Goal: Use online tool/utility: Utilize a website feature to perform a specific function

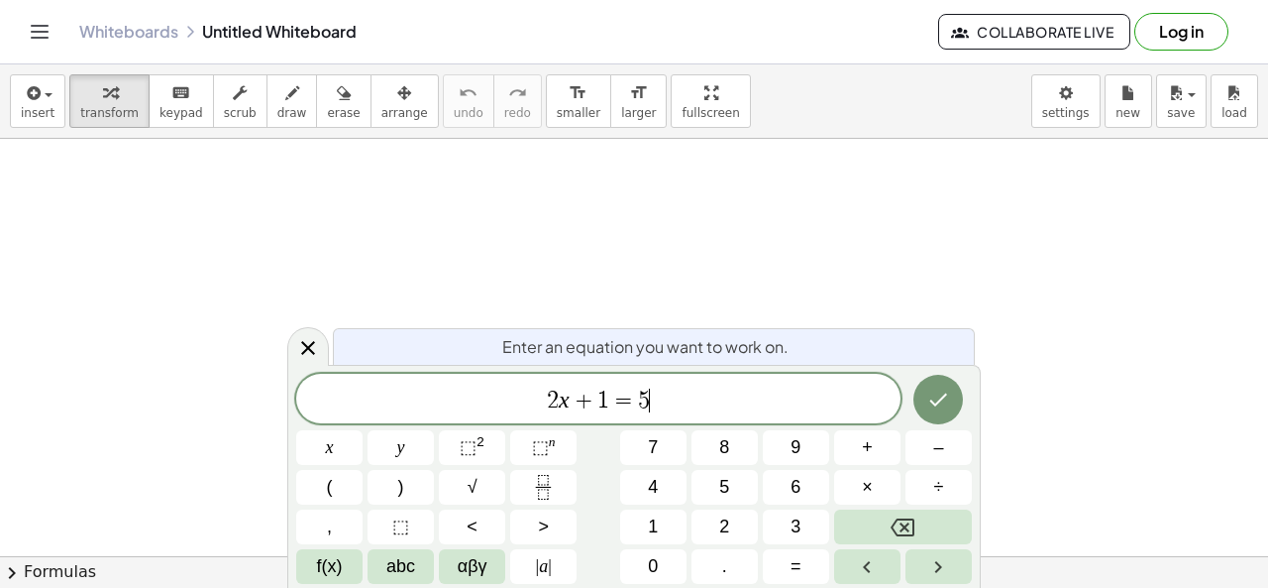
click at [800, 411] on span "2 x + 1 = 5 ​" at bounding box center [598, 400] width 604 height 28
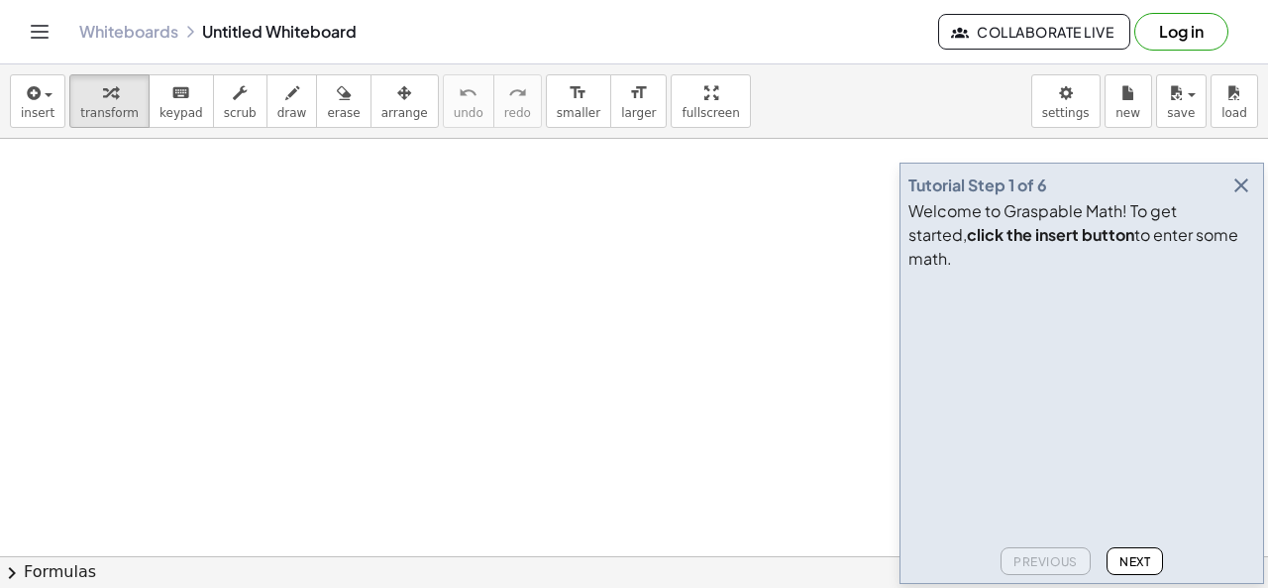
click at [1241, 197] on icon "button" at bounding box center [1242, 185] width 24 height 24
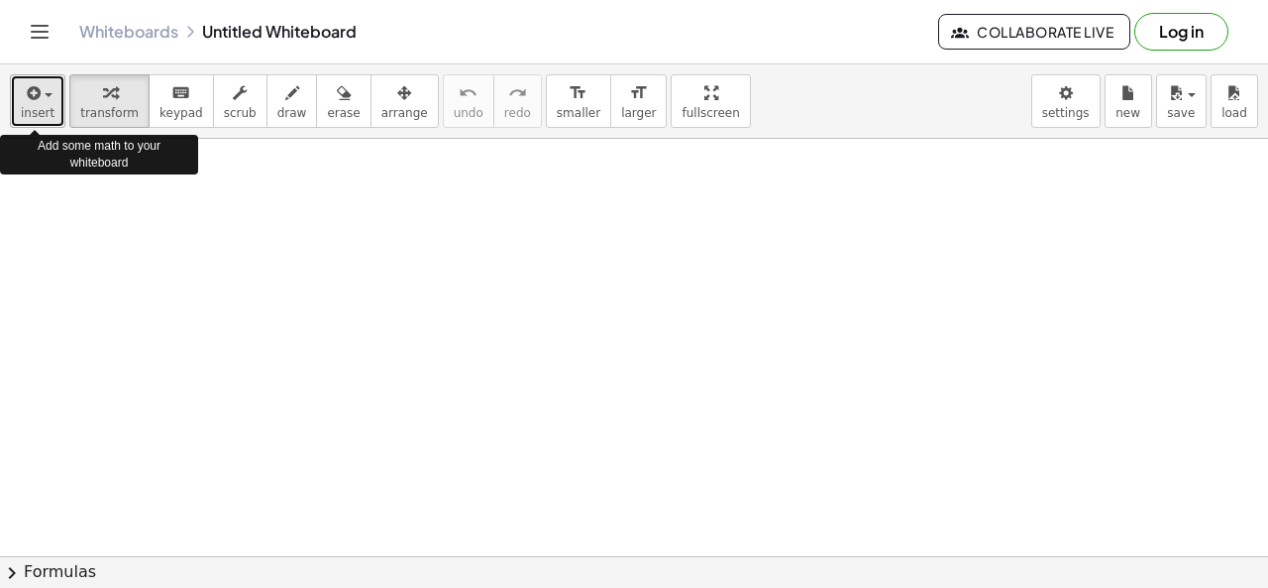
click at [48, 118] on span "insert" at bounding box center [38, 113] width 34 height 14
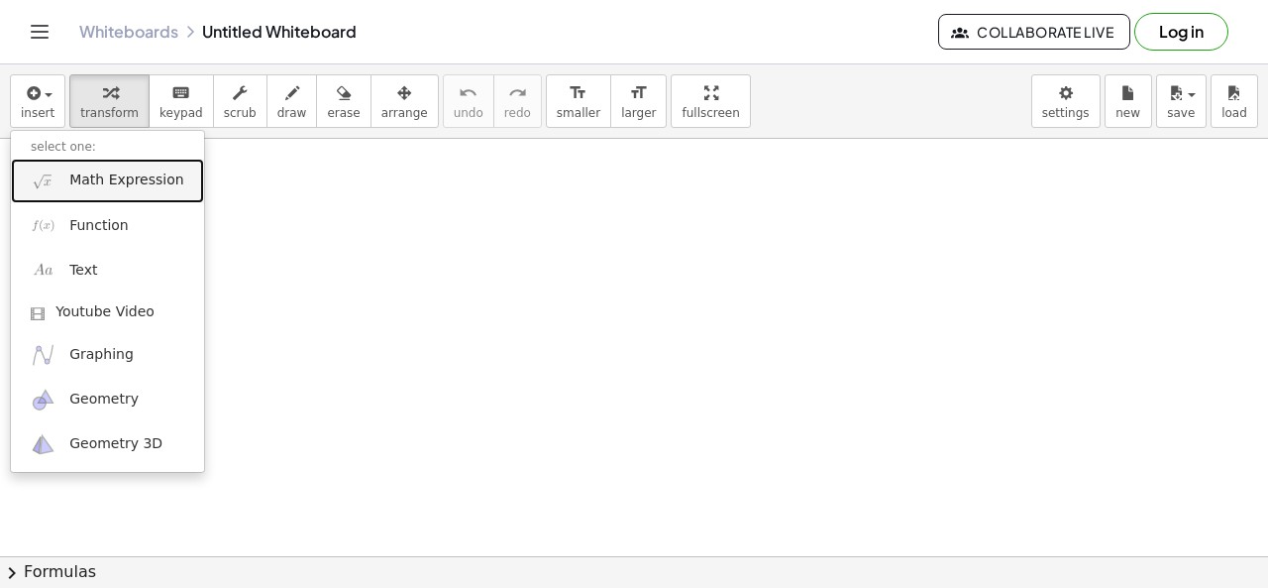
click at [70, 185] on span "Math Expression" at bounding box center [126, 180] width 114 height 20
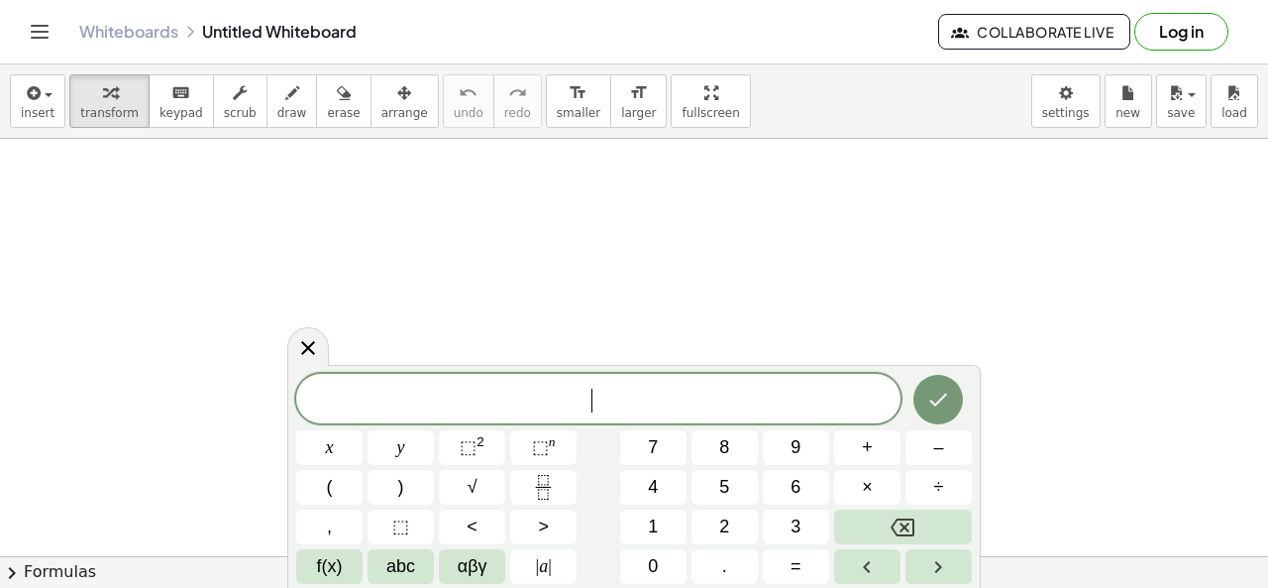
click at [484, 383] on div "​" at bounding box center [598, 399] width 604 height 50
click at [323, 451] on button "x" at bounding box center [329, 447] width 66 height 35
click at [482, 441] on sup "2" at bounding box center [481, 441] width 8 height 15
click at [878, 443] on button "+" at bounding box center [867, 447] width 66 height 35
click at [798, 525] on span "3" at bounding box center [796, 526] width 10 height 27
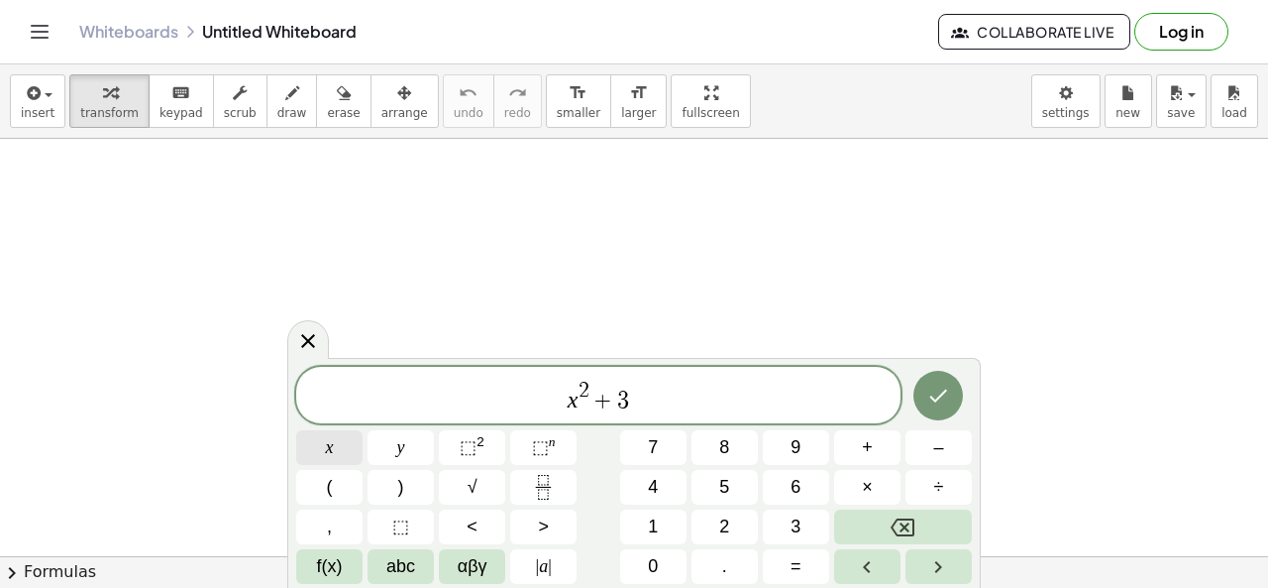
click at [319, 455] on button "x" at bounding box center [329, 447] width 66 height 35
click at [929, 450] on button "–" at bounding box center [939, 447] width 66 height 35
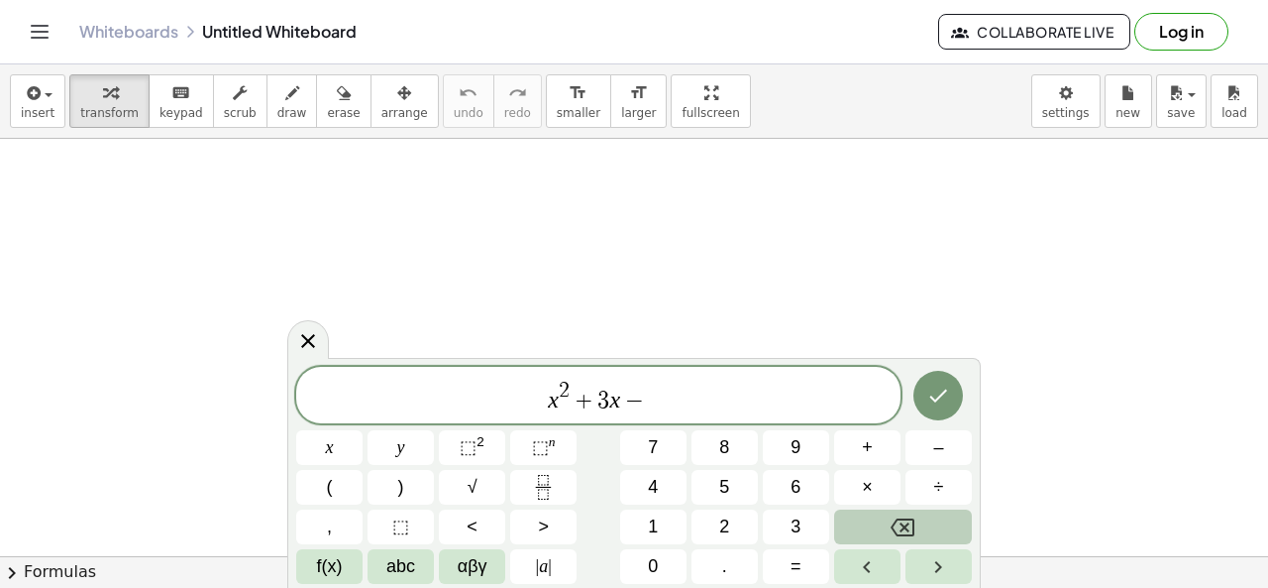
click at [879, 530] on button "Backspace" at bounding box center [903, 526] width 138 height 35
click at [866, 452] on span "+" at bounding box center [867, 447] width 11 height 27
click at [664, 481] on button "4" at bounding box center [653, 487] width 66 height 35
click at [793, 567] on span "=" at bounding box center [796, 566] width 11 height 27
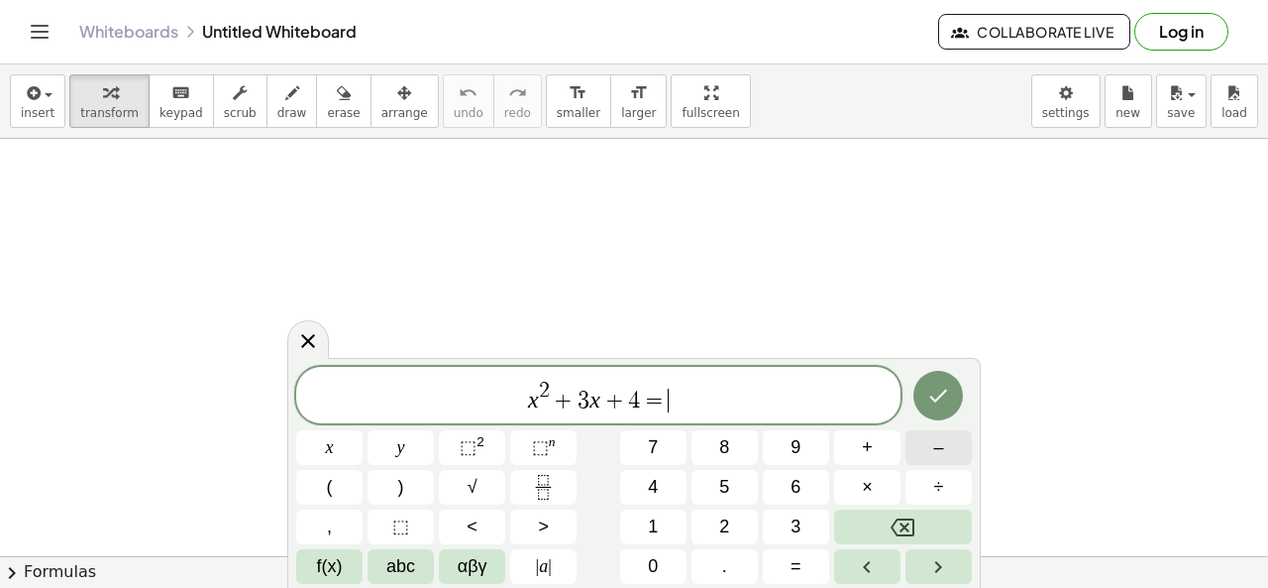
click at [931, 445] on button "–" at bounding box center [939, 447] width 66 height 35
click at [640, 520] on button "1" at bounding box center [653, 526] width 66 height 35
click at [929, 398] on icon "Done" at bounding box center [939, 395] width 24 height 24
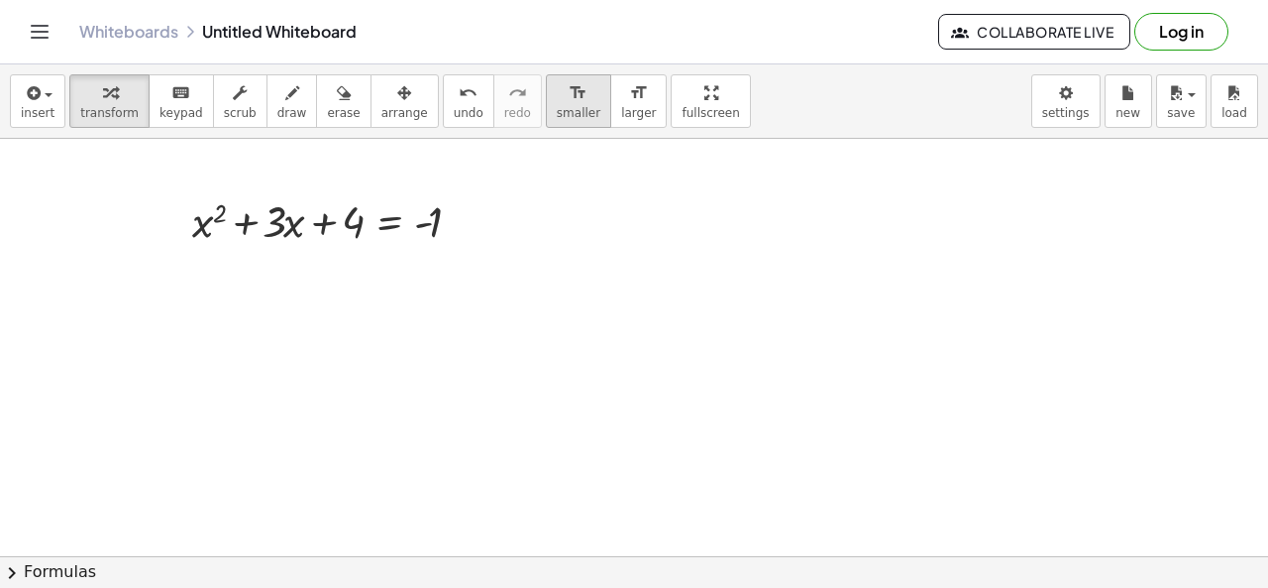
click at [557, 108] on span "smaller" at bounding box center [579, 113] width 44 height 14
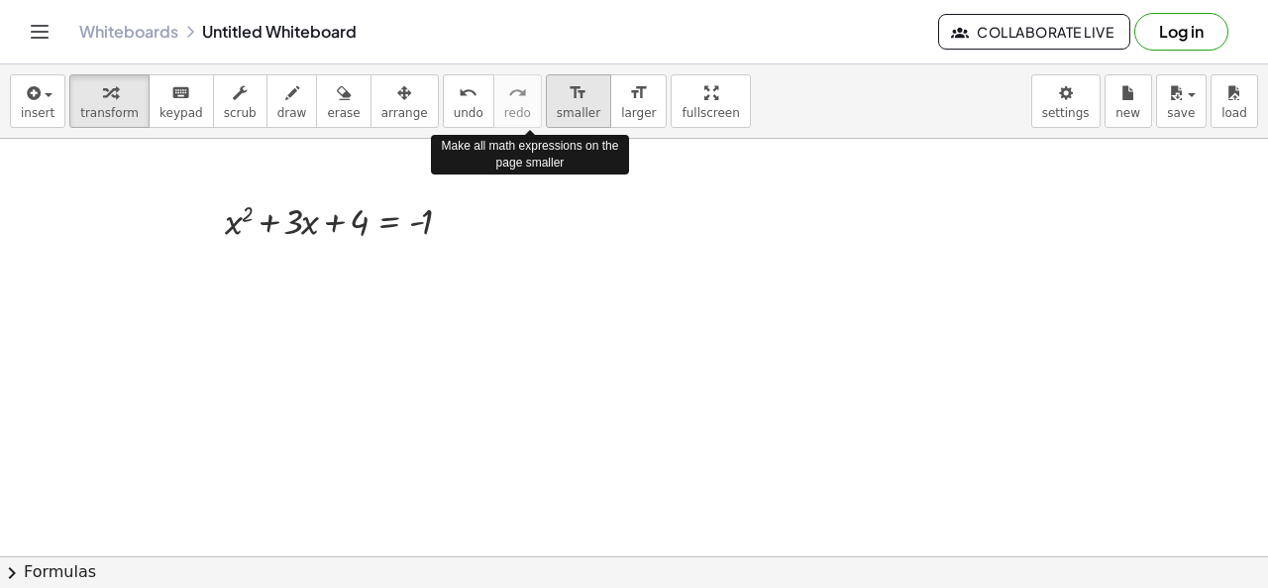
click at [557, 108] on span "smaller" at bounding box center [579, 113] width 44 height 14
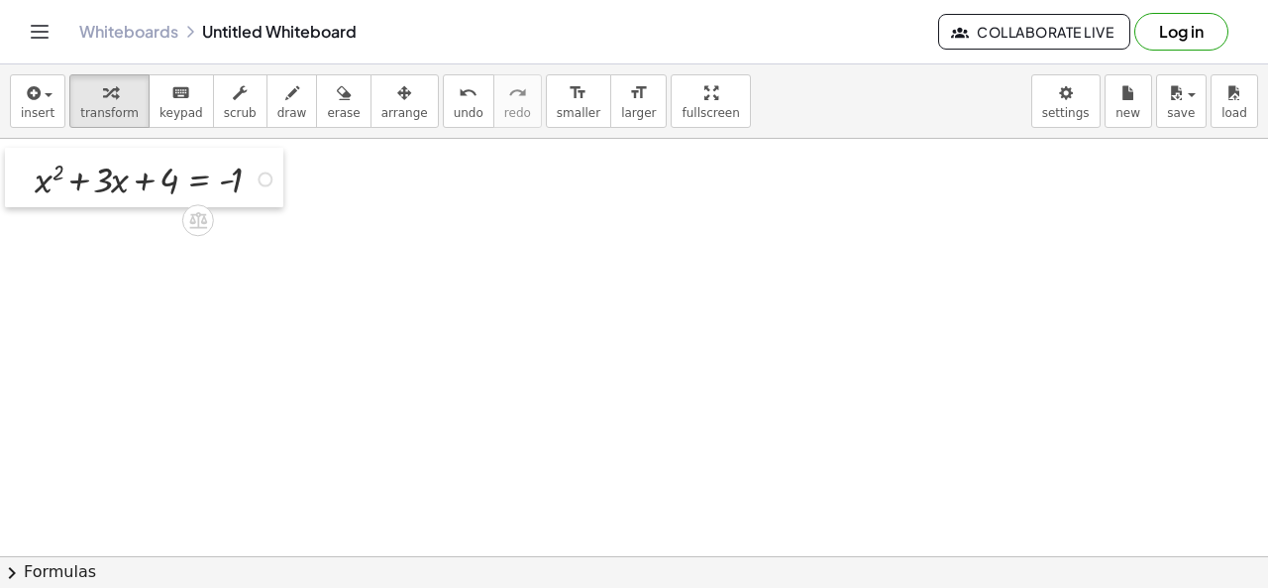
drag, startPoint x: 208, startPoint y: 239, endPoint x: 18, endPoint y: 197, distance: 194.8
click at [18, 197] on div at bounding box center [20, 178] width 30 height 60
drag, startPoint x: 228, startPoint y: 185, endPoint x: 161, endPoint y: 194, distance: 68.0
click at [161, 194] on div at bounding box center [159, 178] width 269 height 51
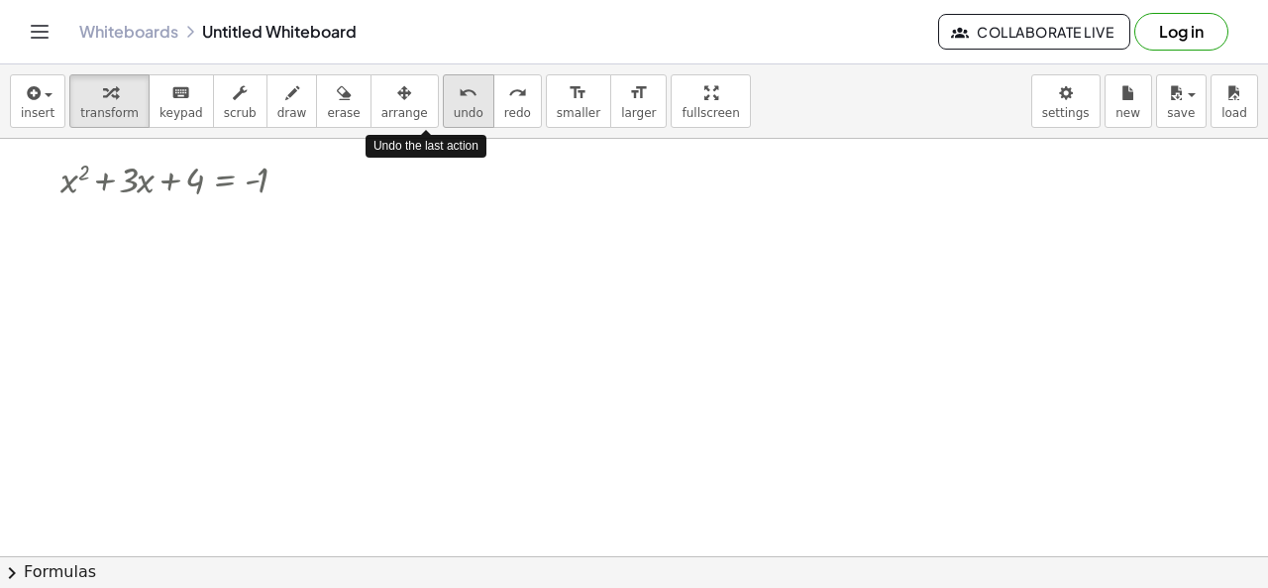
drag, startPoint x: 420, startPoint y: 101, endPoint x: 410, endPoint y: 97, distance: 10.7
click at [459, 100] on icon "undo" at bounding box center [468, 93] width 19 height 24
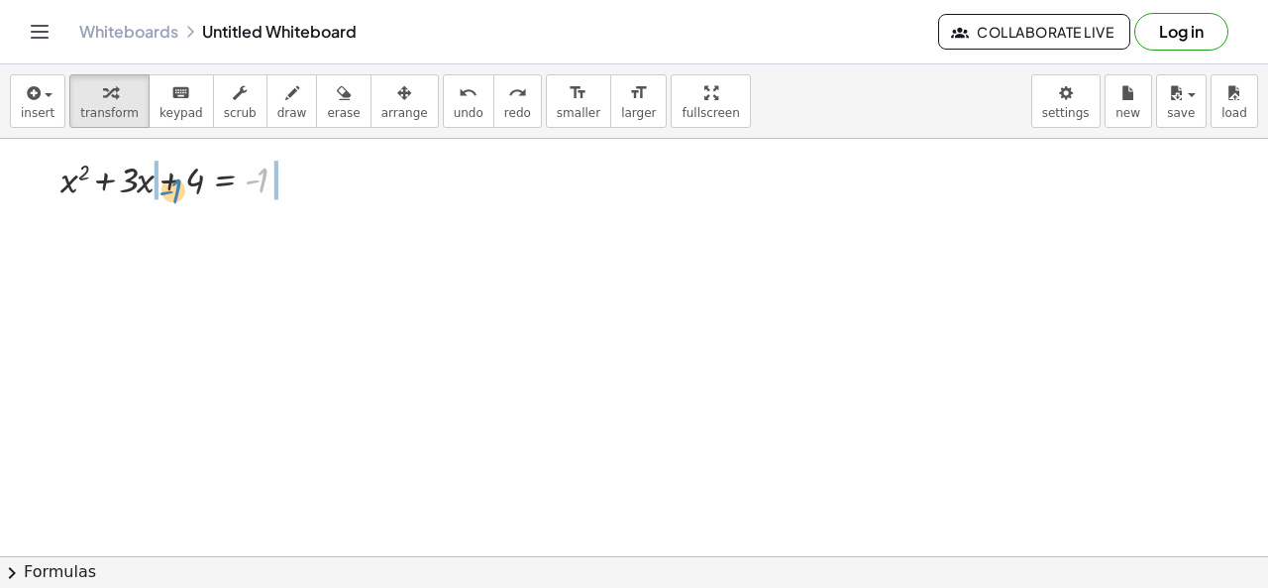
drag, startPoint x: 260, startPoint y: 185, endPoint x: 175, endPoint y: 198, distance: 85.2
click at [175, 198] on div at bounding box center [185, 178] width 269 height 51
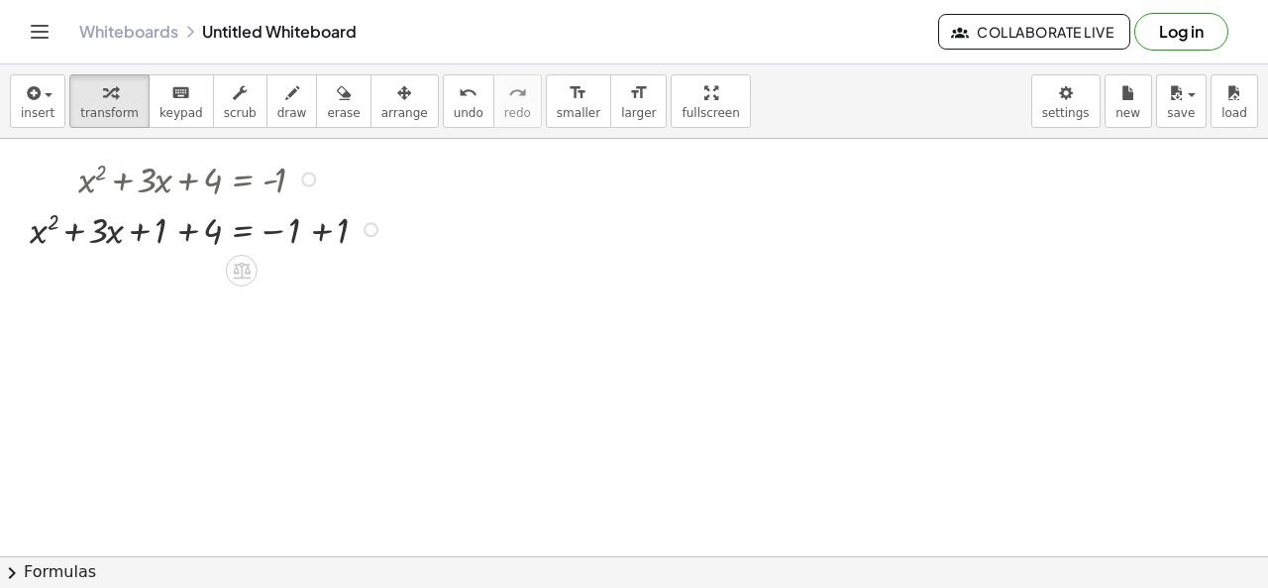
click at [187, 236] on div at bounding box center [209, 227] width 379 height 51
click at [325, 279] on div at bounding box center [209, 278] width 379 height 51
click at [52, 572] on button "chevron_right Formulas" at bounding box center [634, 572] width 1268 height 32
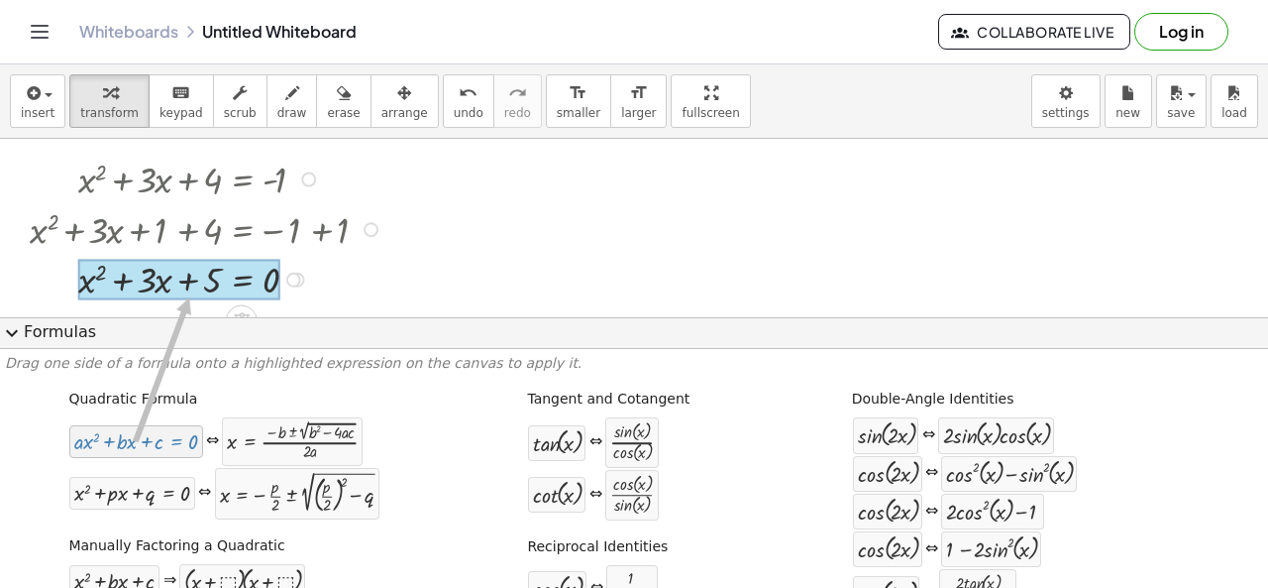
drag, startPoint x: 162, startPoint y: 447, endPoint x: 186, endPoint y: 297, distance: 151.7
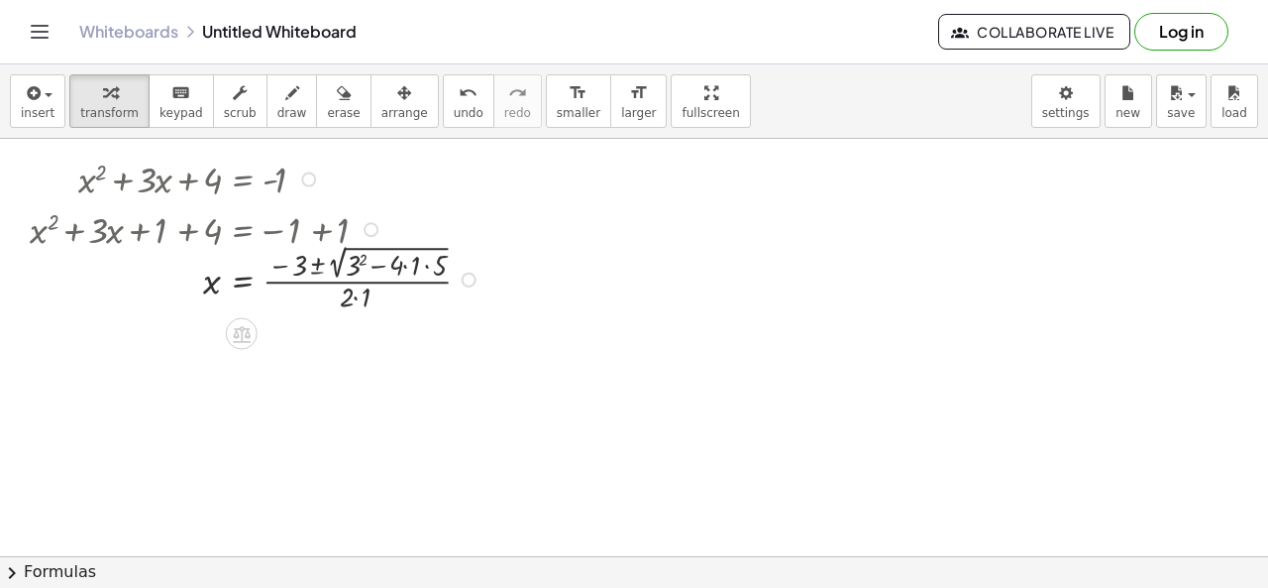
click at [406, 268] on div at bounding box center [258, 278] width 477 height 76
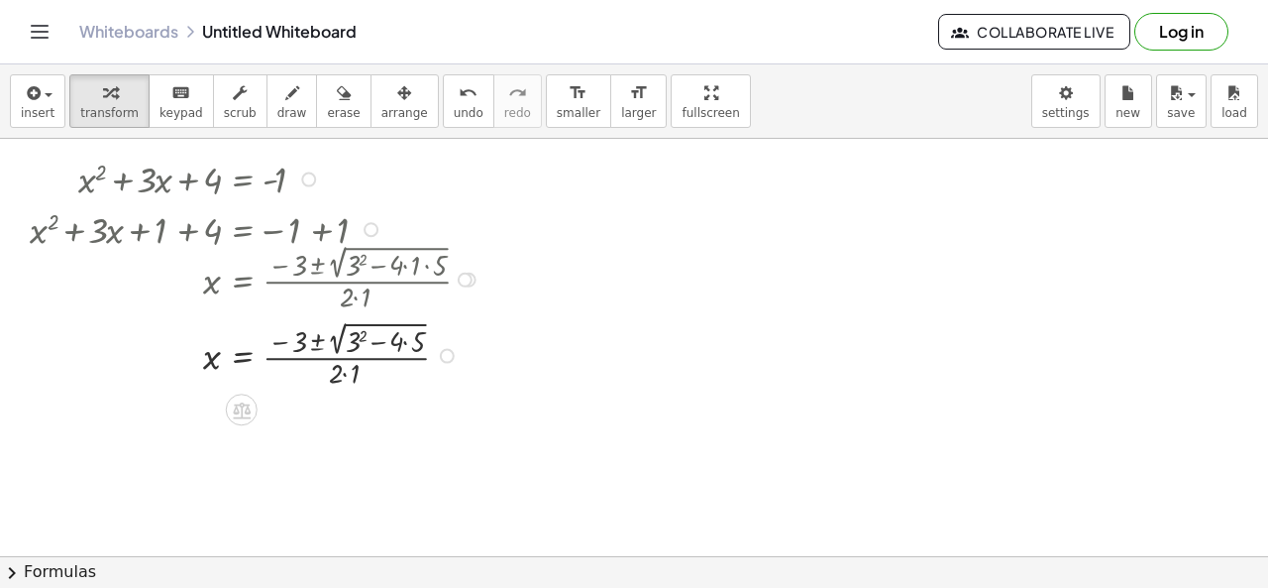
click at [405, 341] on div at bounding box center [258, 354] width 477 height 76
click at [359, 330] on div at bounding box center [258, 354] width 477 height 76
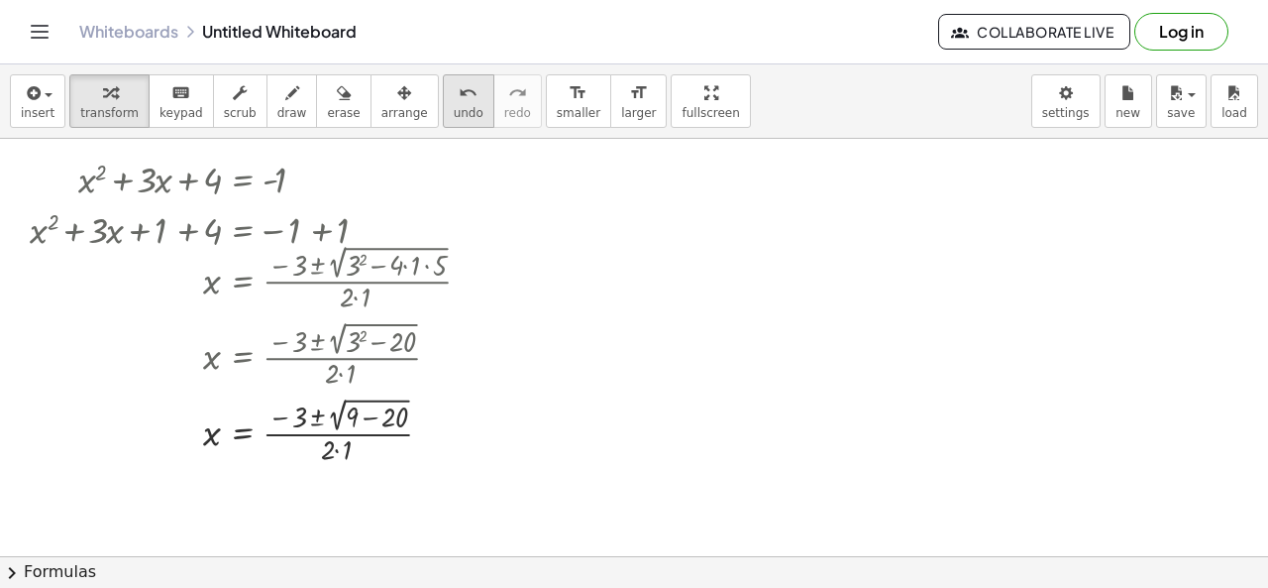
click at [454, 117] on span "undo" at bounding box center [469, 113] width 30 height 14
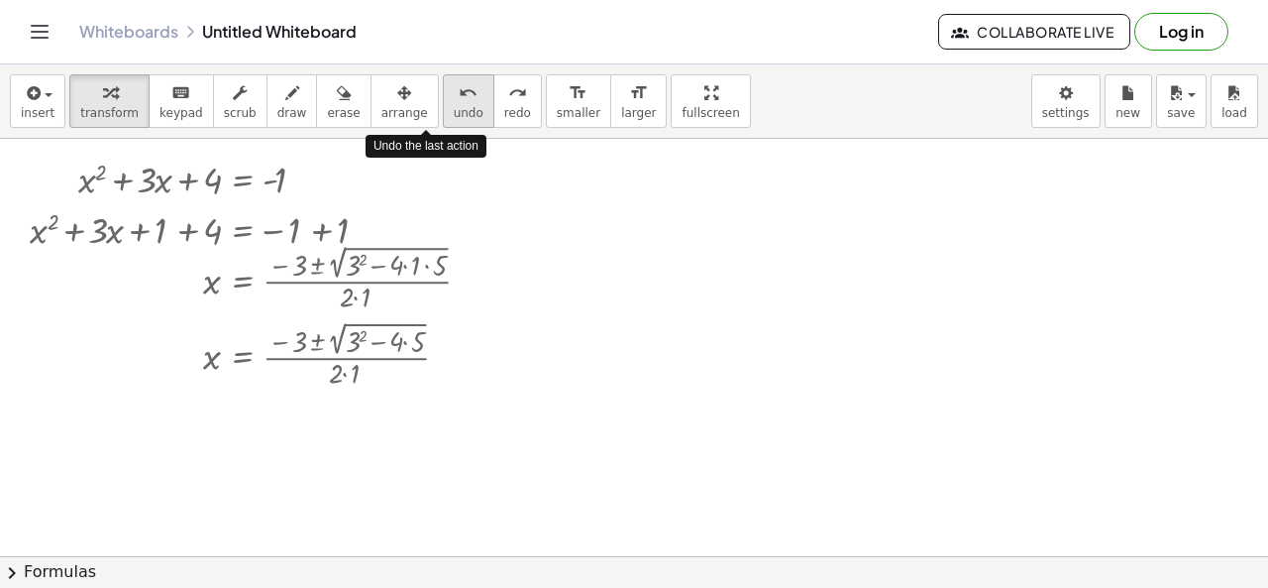
click at [454, 113] on span "undo" at bounding box center [469, 113] width 30 height 14
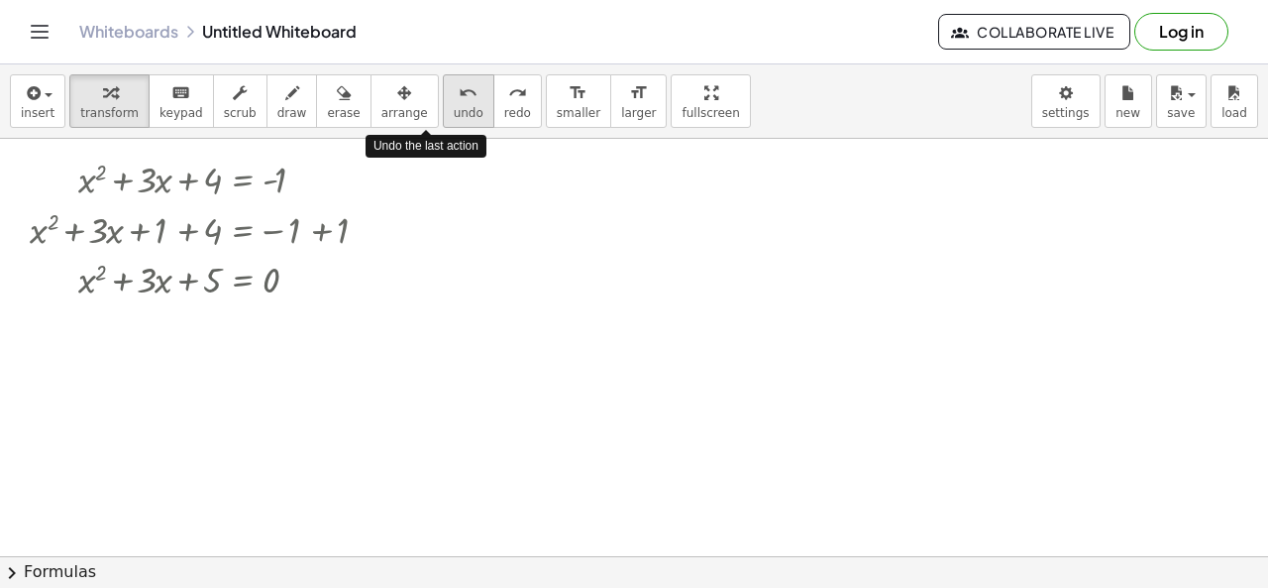
click at [454, 113] on span "undo" at bounding box center [469, 113] width 30 height 14
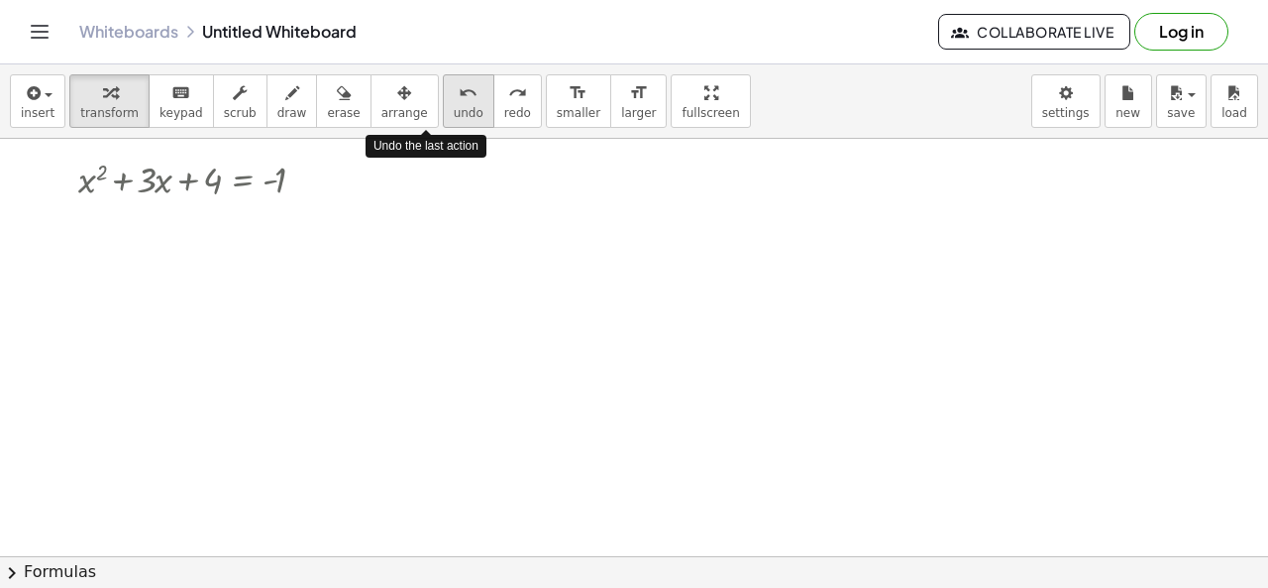
click at [454, 112] on span "undo" at bounding box center [469, 113] width 30 height 14
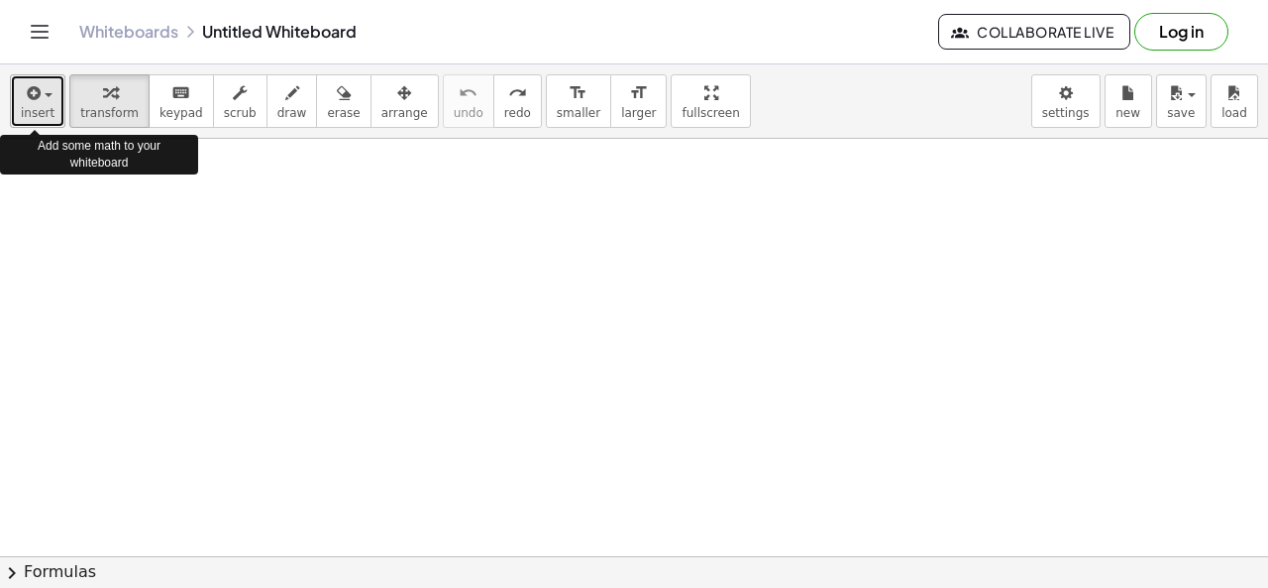
click at [42, 118] on span "insert" at bounding box center [38, 113] width 34 height 14
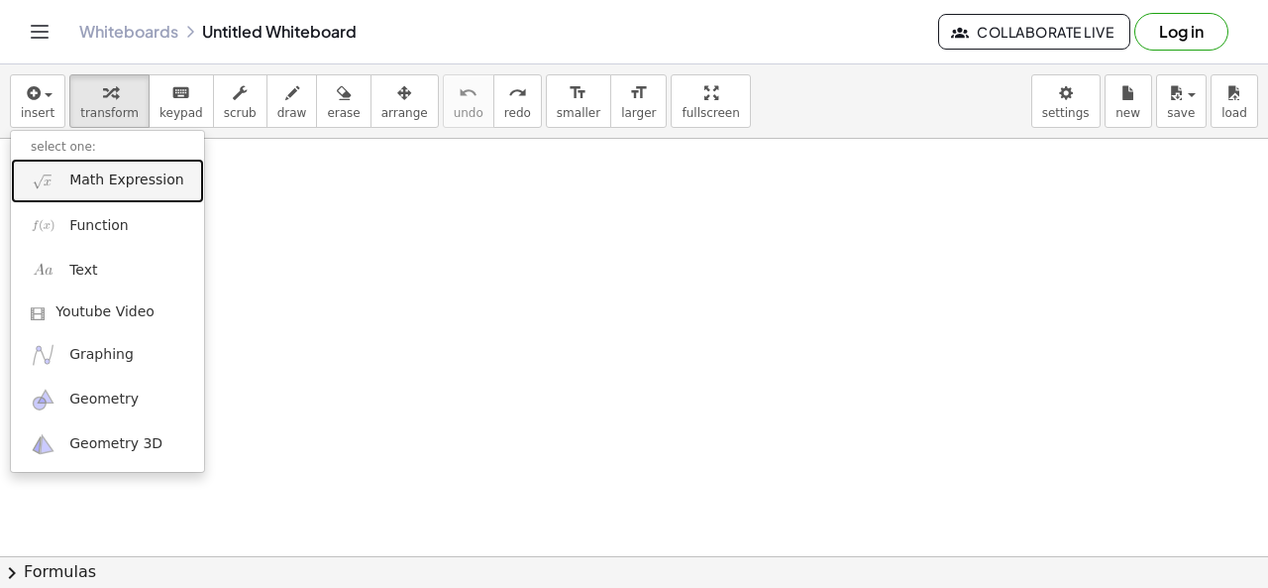
click at [59, 181] on link "Math Expression" at bounding box center [107, 181] width 193 height 45
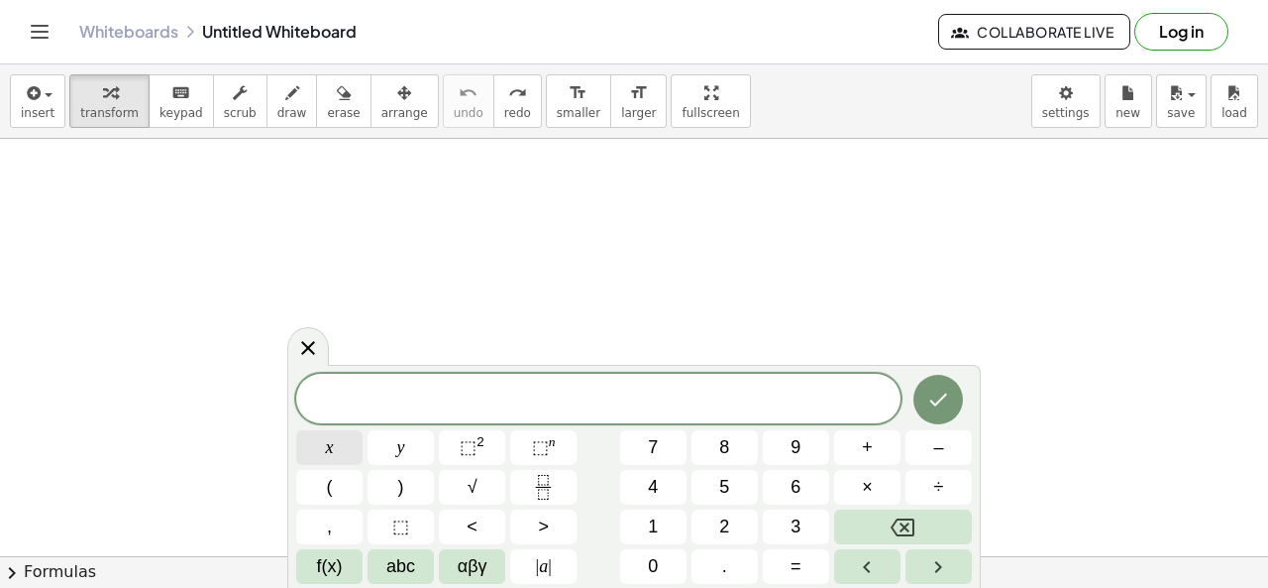
click at [333, 444] on button "x" at bounding box center [329, 447] width 66 height 35
click at [486, 445] on button "⬚ 2" at bounding box center [472, 447] width 66 height 35
click at [922, 447] on button "–" at bounding box center [939, 447] width 66 height 35
click at [648, 490] on span "4" at bounding box center [653, 487] width 10 height 27
click at [345, 450] on button "x" at bounding box center [329, 447] width 66 height 35
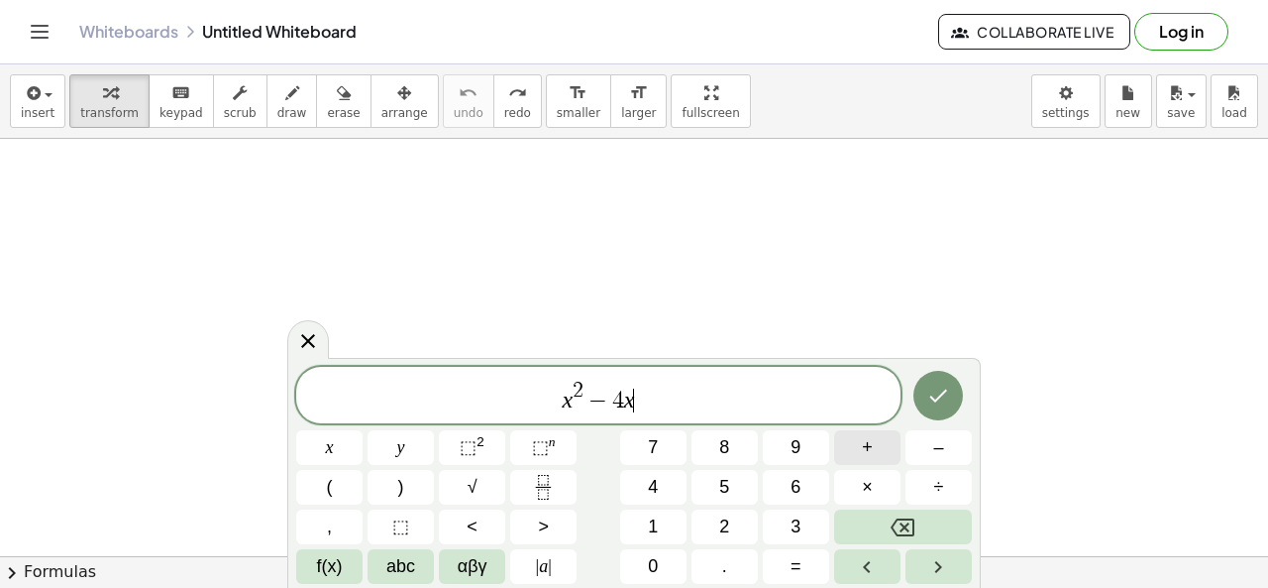
click at [884, 443] on button "+" at bounding box center [867, 447] width 66 height 35
click at [654, 492] on span "4" at bounding box center [653, 487] width 10 height 27
click at [787, 569] on button "=" at bounding box center [796, 566] width 66 height 35
click at [928, 454] on button "–" at bounding box center [939, 447] width 66 height 35
click at [647, 528] on button "1" at bounding box center [653, 526] width 66 height 35
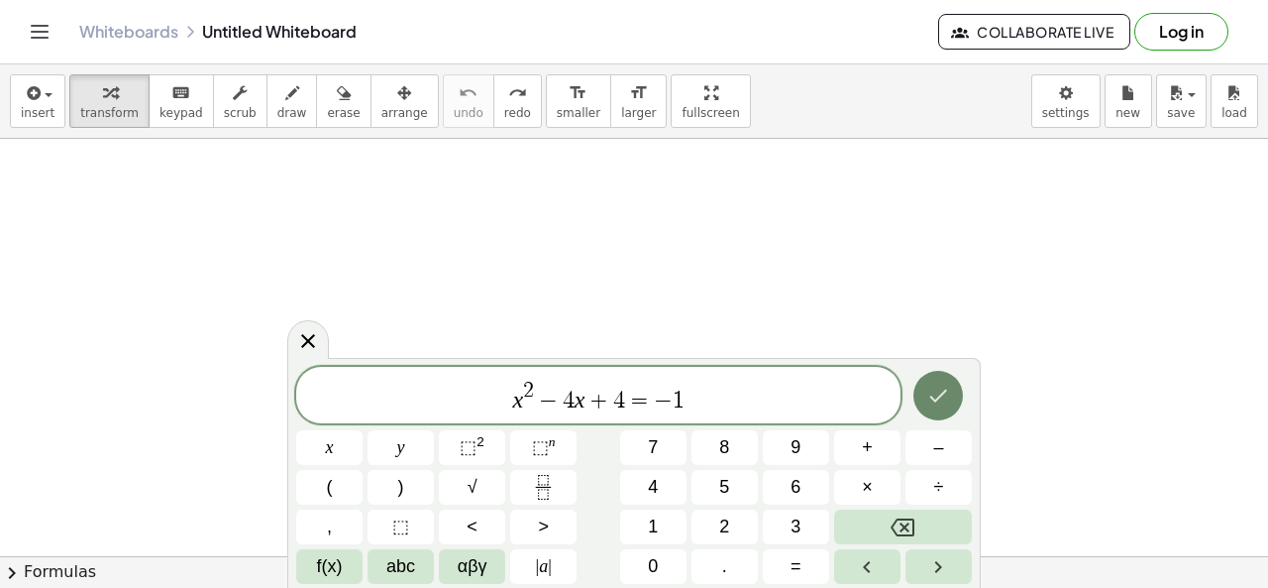
click at [950, 391] on icon "Done" at bounding box center [939, 395] width 24 height 24
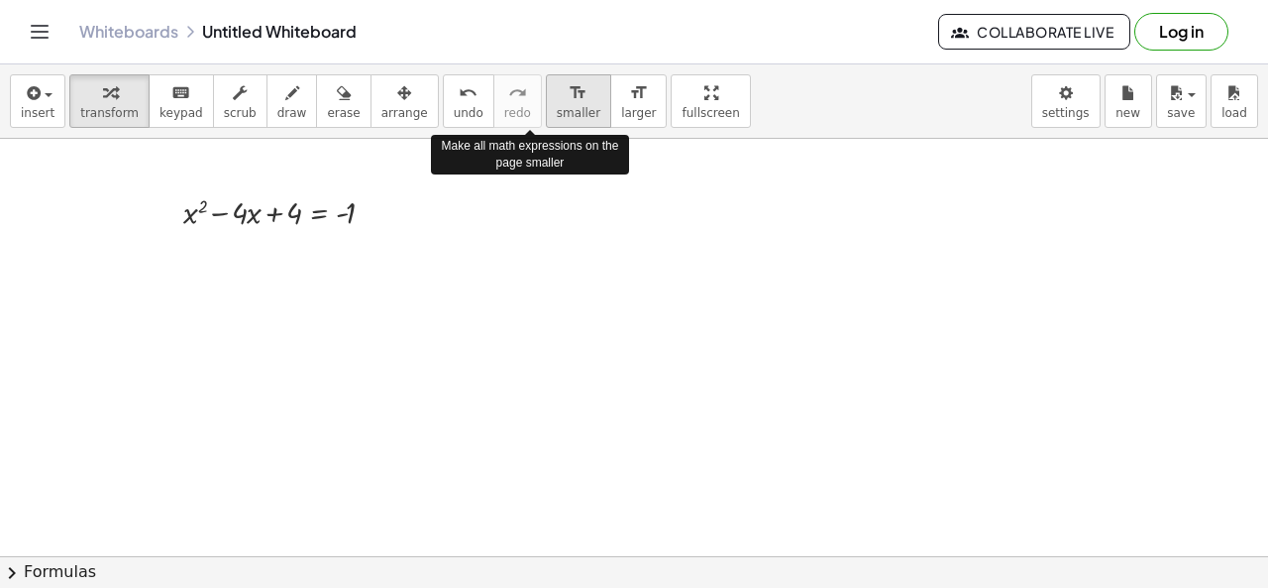
click at [546, 122] on button "format_size smaller" at bounding box center [578, 101] width 65 height 54
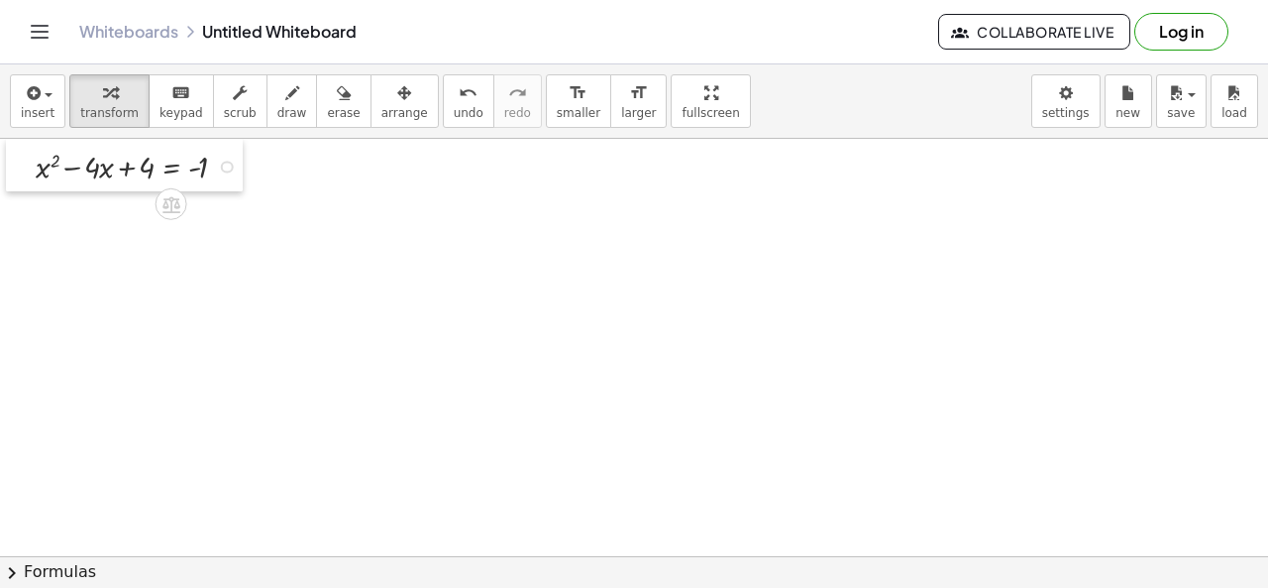
drag, startPoint x: 179, startPoint y: 215, endPoint x: 32, endPoint y: 165, distance: 155.7
click at [32, 165] on div at bounding box center [21, 166] width 30 height 54
drag, startPoint x: 199, startPoint y: 173, endPoint x: 139, endPoint y: 178, distance: 60.6
click at [139, 178] on div at bounding box center [142, 166] width 232 height 44
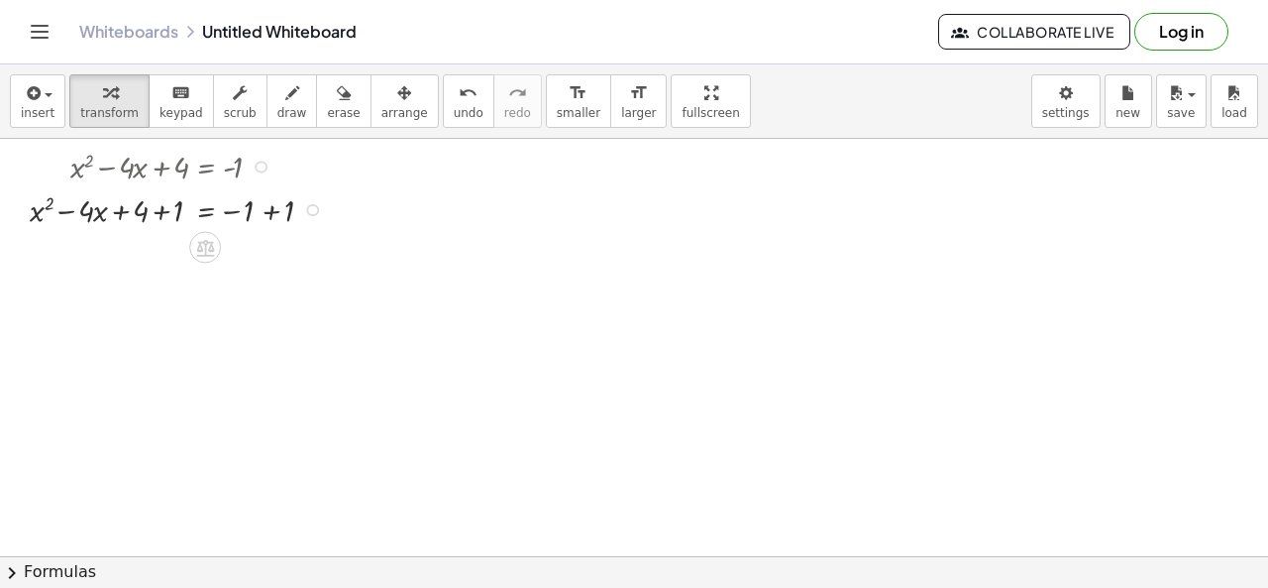
drag, startPoint x: 159, startPoint y: 210, endPoint x: 161, endPoint y: 221, distance: 11.1
click at [159, 213] on div at bounding box center [181, 208] width 323 height 44
click at [274, 255] on div at bounding box center [181, 252] width 323 height 44
click at [36, 576] on button "chevron_right Formulas" at bounding box center [634, 572] width 1268 height 32
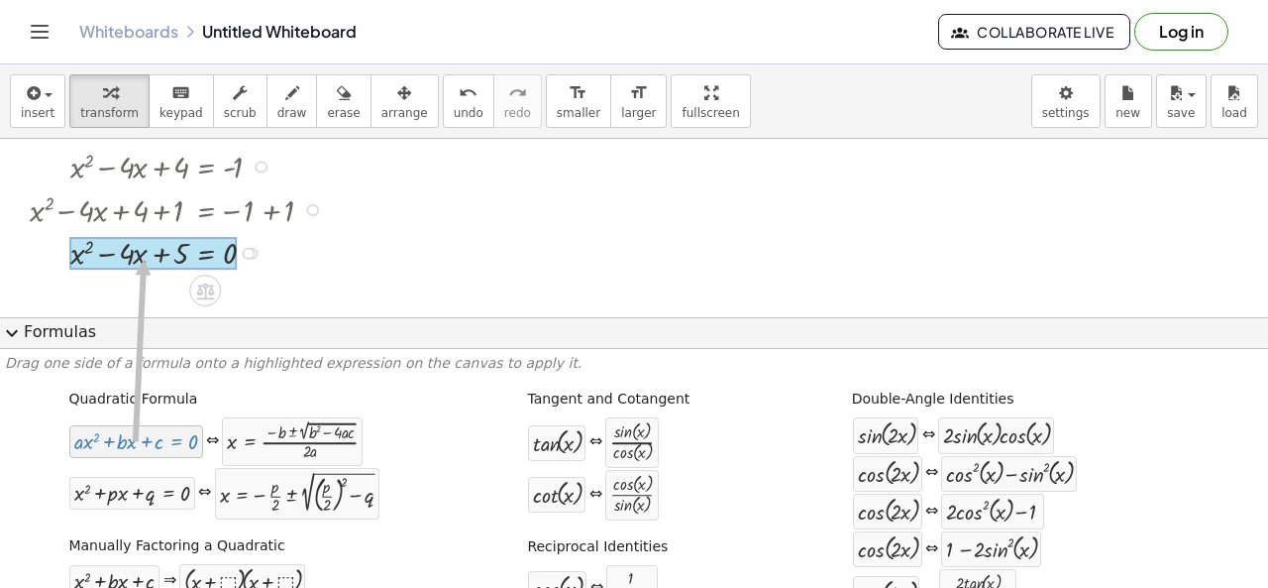
drag, startPoint x: 139, startPoint y: 442, endPoint x: 141, endPoint y: 260, distance: 182.3
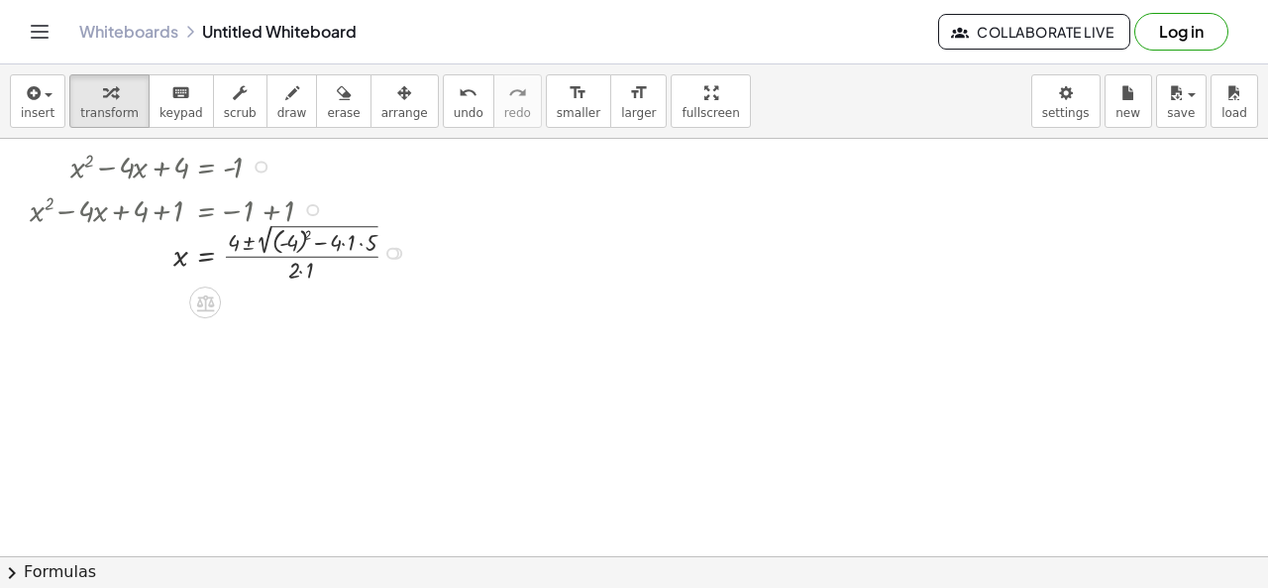
click at [343, 245] on div at bounding box center [223, 251] width 406 height 67
click at [343, 310] on div at bounding box center [223, 318] width 406 height 67
click at [309, 299] on div at bounding box center [223, 318] width 406 height 67
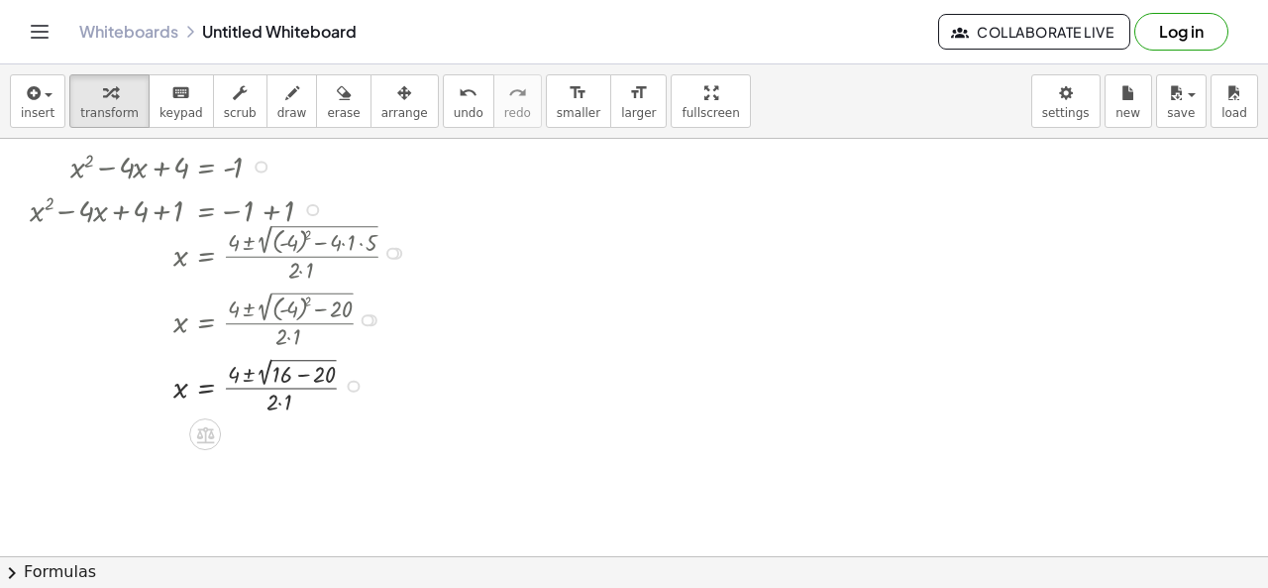
click at [303, 379] on div at bounding box center [223, 384] width 406 height 64
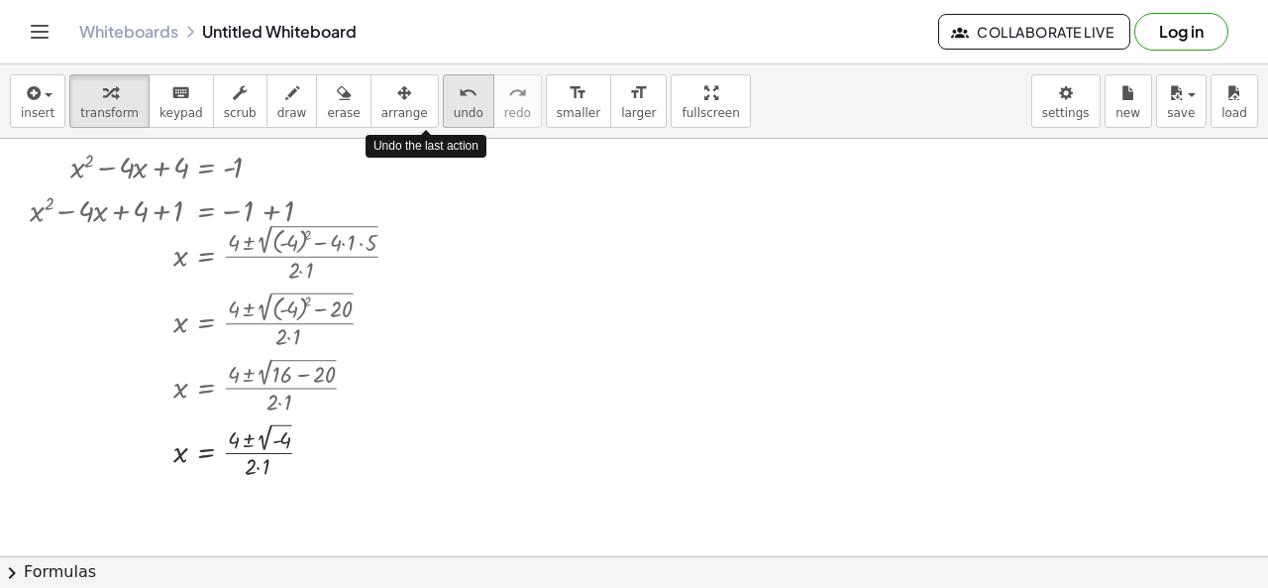
click at [454, 113] on span "undo" at bounding box center [469, 113] width 30 height 14
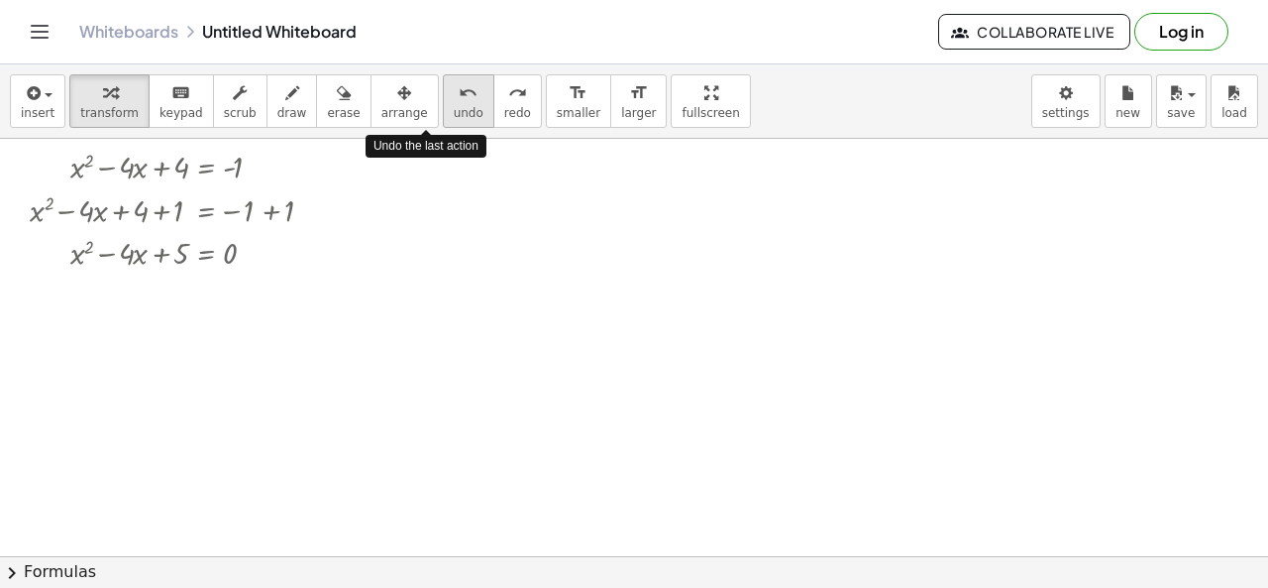
click at [454, 113] on span "undo" at bounding box center [469, 113] width 30 height 14
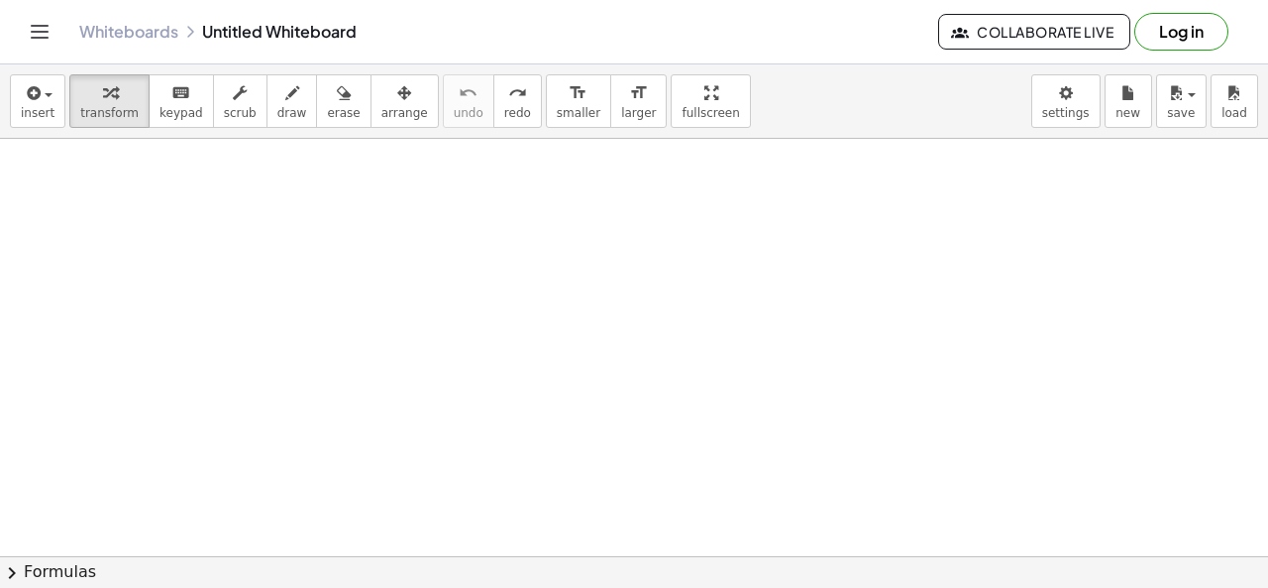
scroll to position [66, 0]
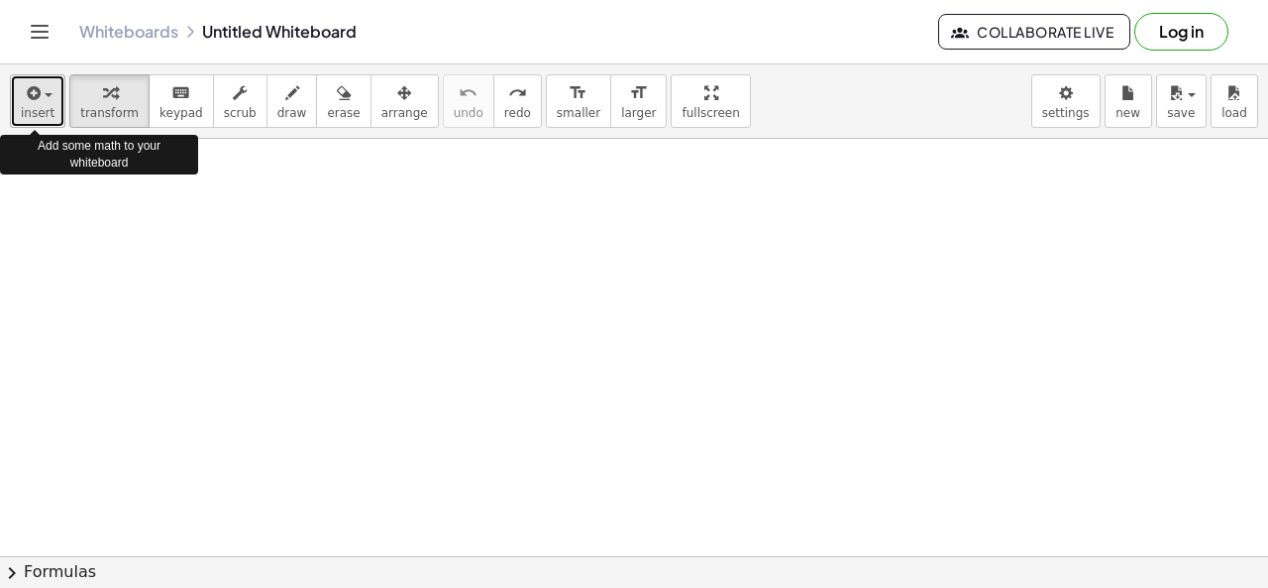
click at [40, 106] on span "insert" at bounding box center [38, 113] width 34 height 14
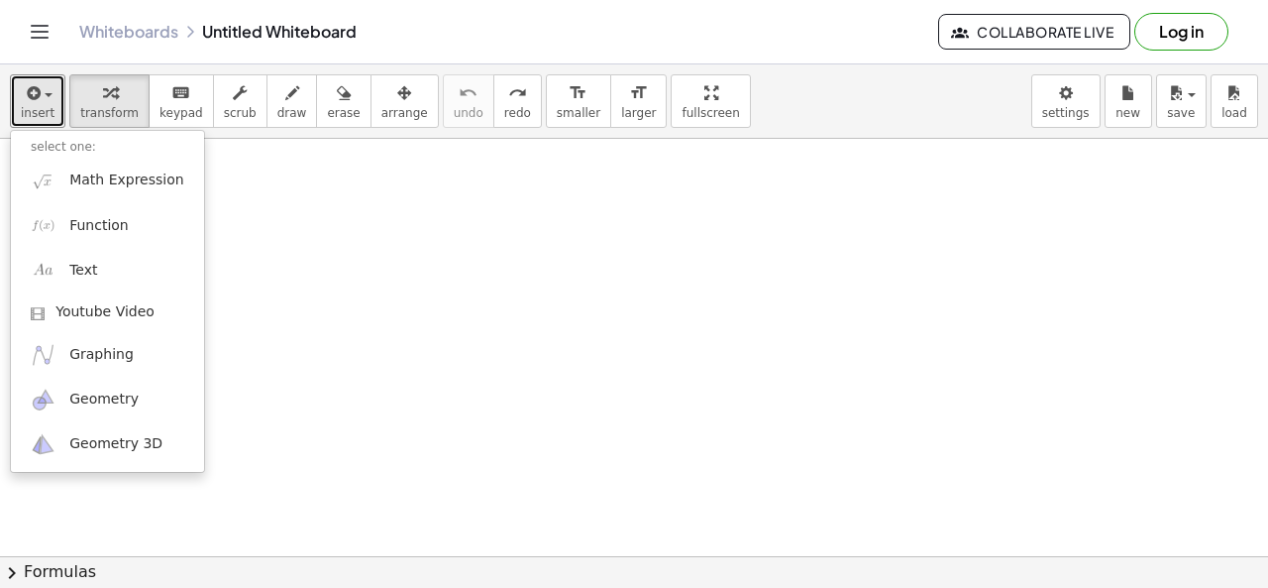
click at [291, 237] on div at bounding box center [634, 489] width 1268 height 835
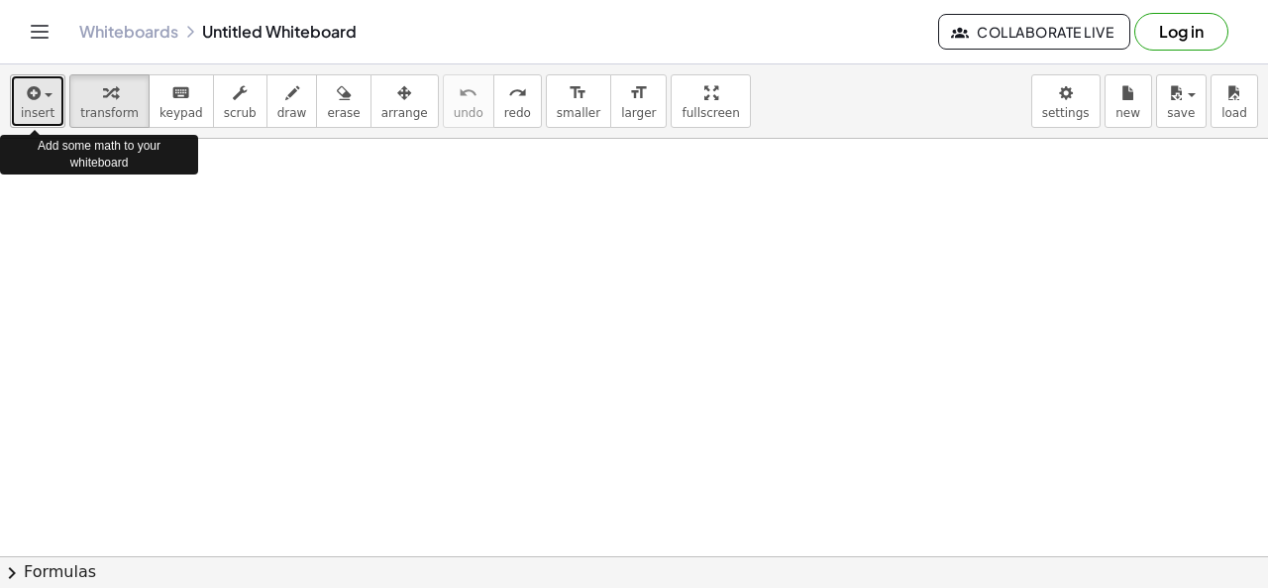
click at [37, 102] on icon "button" at bounding box center [32, 93] width 18 height 24
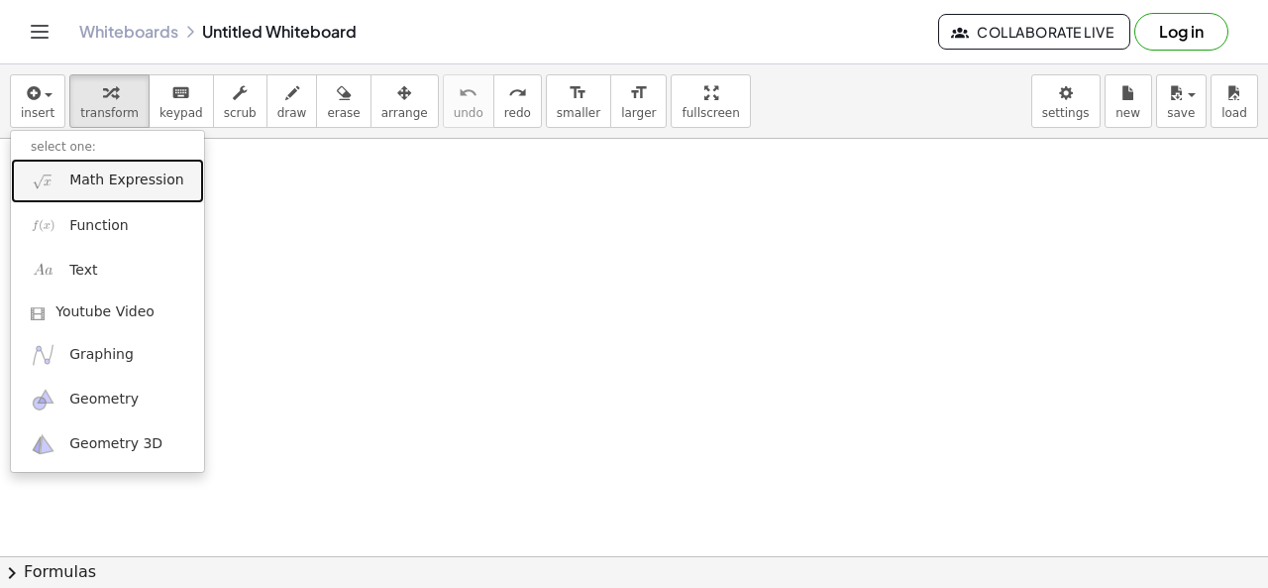
click at [62, 177] on link "Math Expression" at bounding box center [107, 181] width 193 height 45
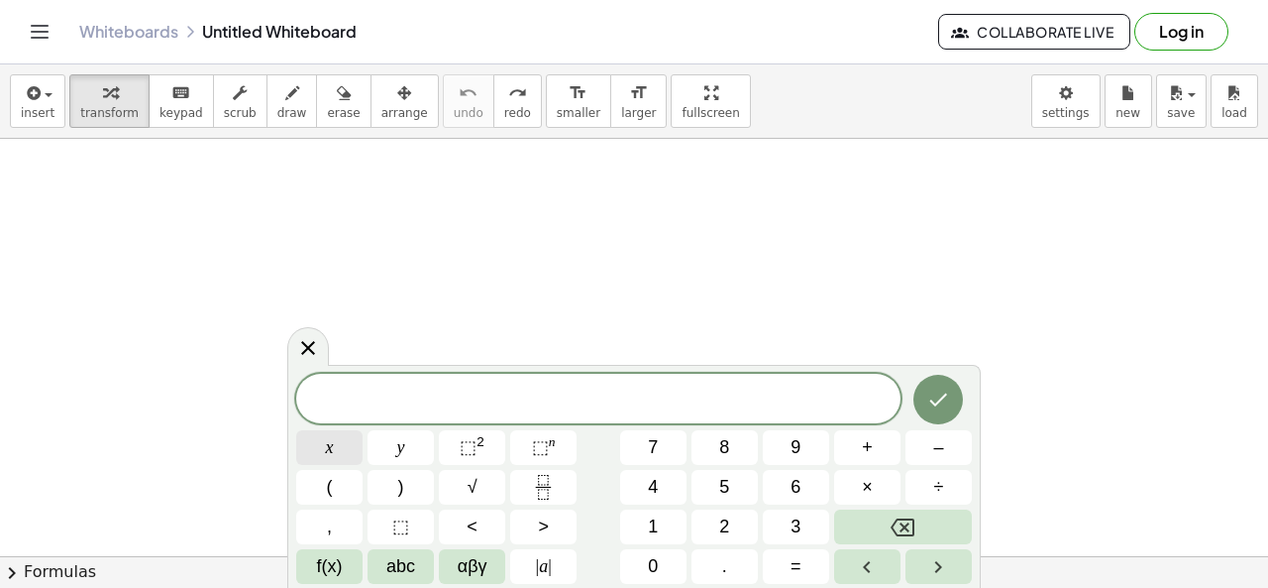
click at [341, 455] on button "x" at bounding box center [329, 447] width 66 height 35
click at [480, 435] on sup "2" at bounding box center [481, 441] width 8 height 15
click at [949, 445] on button "–" at bounding box center [939, 447] width 66 height 35
click at [654, 532] on span "1" at bounding box center [653, 526] width 10 height 27
click at [812, 524] on button "3" at bounding box center [796, 526] width 66 height 35
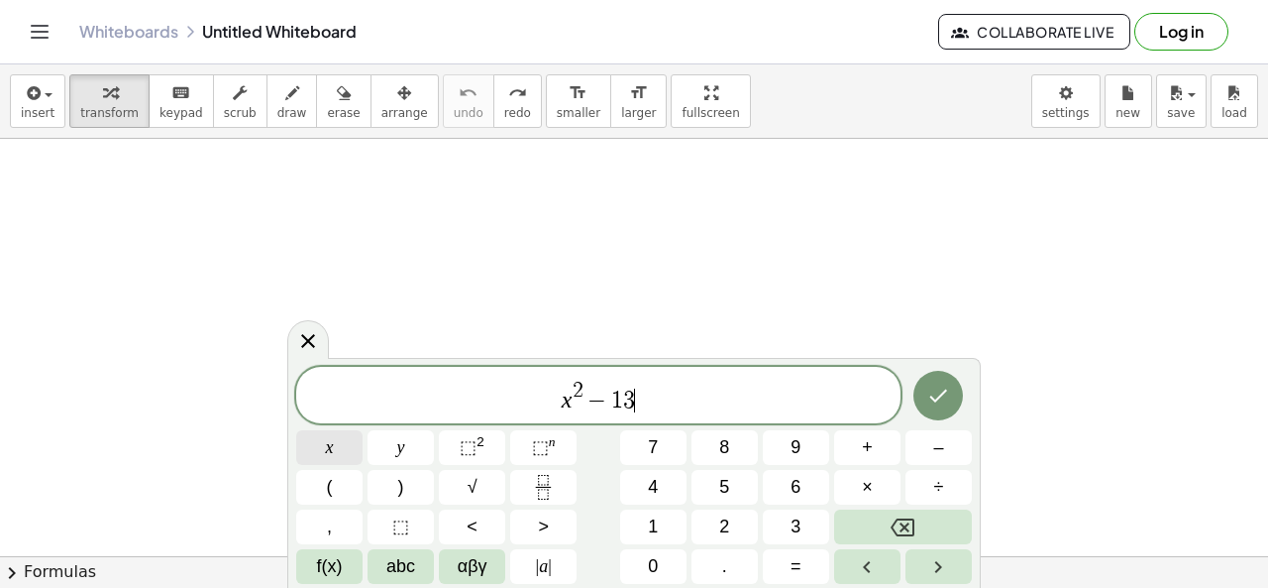
click at [325, 442] on button "x" at bounding box center [329, 447] width 66 height 35
click at [862, 452] on span "+" at bounding box center [867, 447] width 11 height 27
click at [797, 520] on span "3" at bounding box center [796, 526] width 10 height 27
click at [796, 489] on span "6" at bounding box center [796, 487] width 10 height 27
click at [929, 399] on icon "Done" at bounding box center [939, 395] width 24 height 24
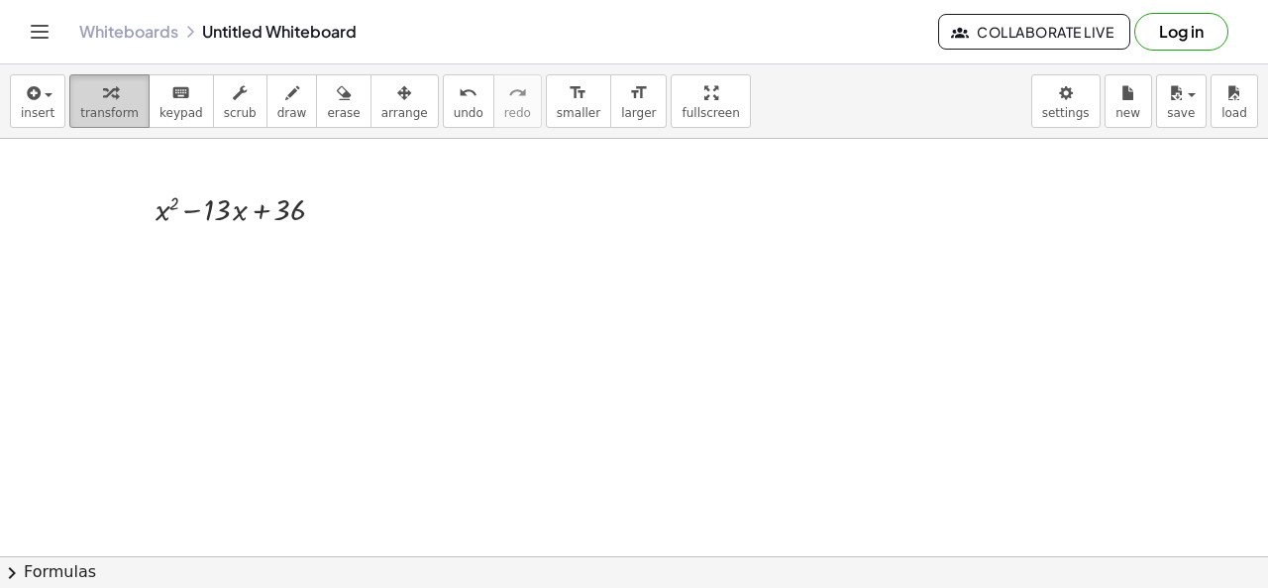
click at [107, 115] on span "transform" at bounding box center [109, 113] width 58 height 14
click at [48, 112] on span "insert" at bounding box center [38, 113] width 34 height 14
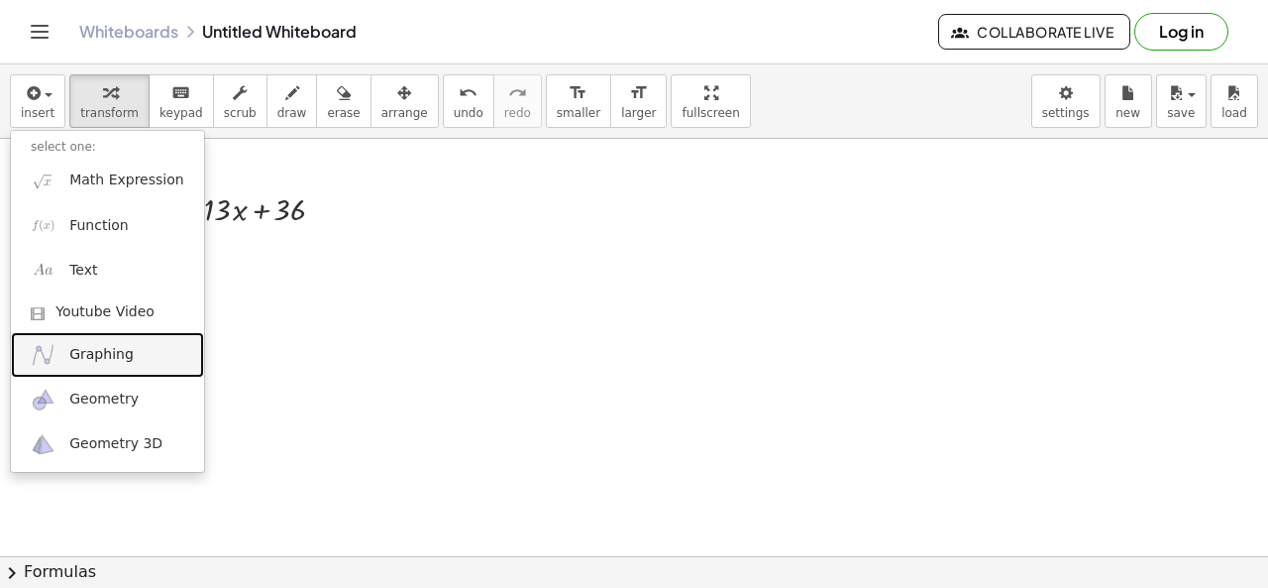
click at [117, 357] on span "Graphing" at bounding box center [101, 355] width 64 height 20
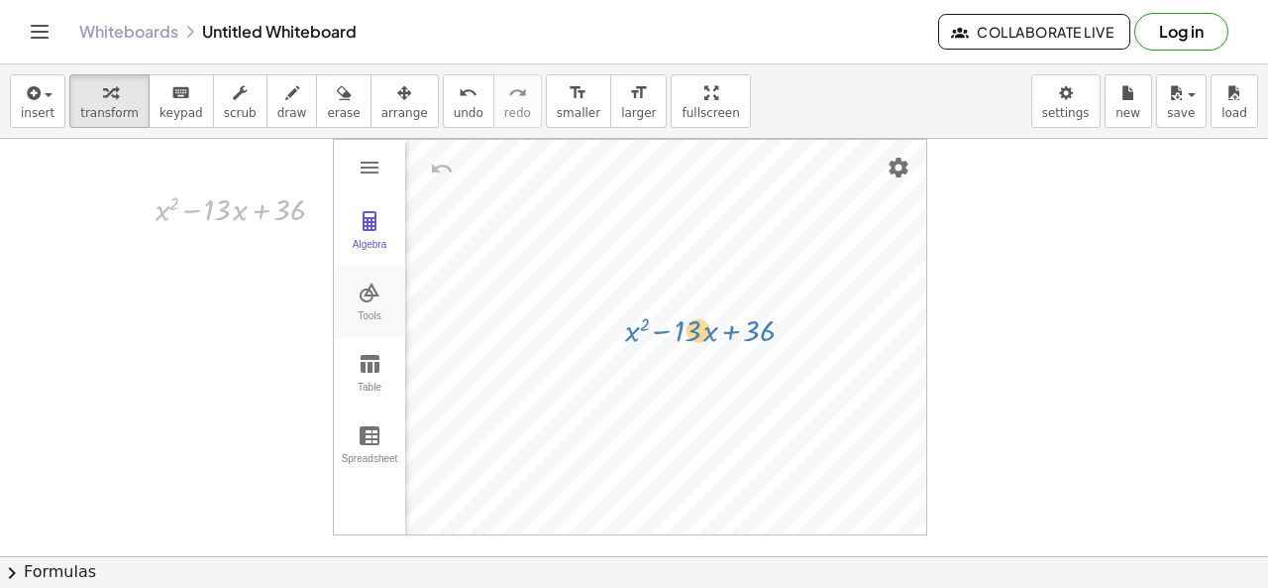
click at [737, 330] on div "+ 36 + x 2 − · 13 · x + x 2 − · 13 · x + 36 Algebra Tools Table Spreadsheet Geo…" at bounding box center [634, 489] width 1268 height 835
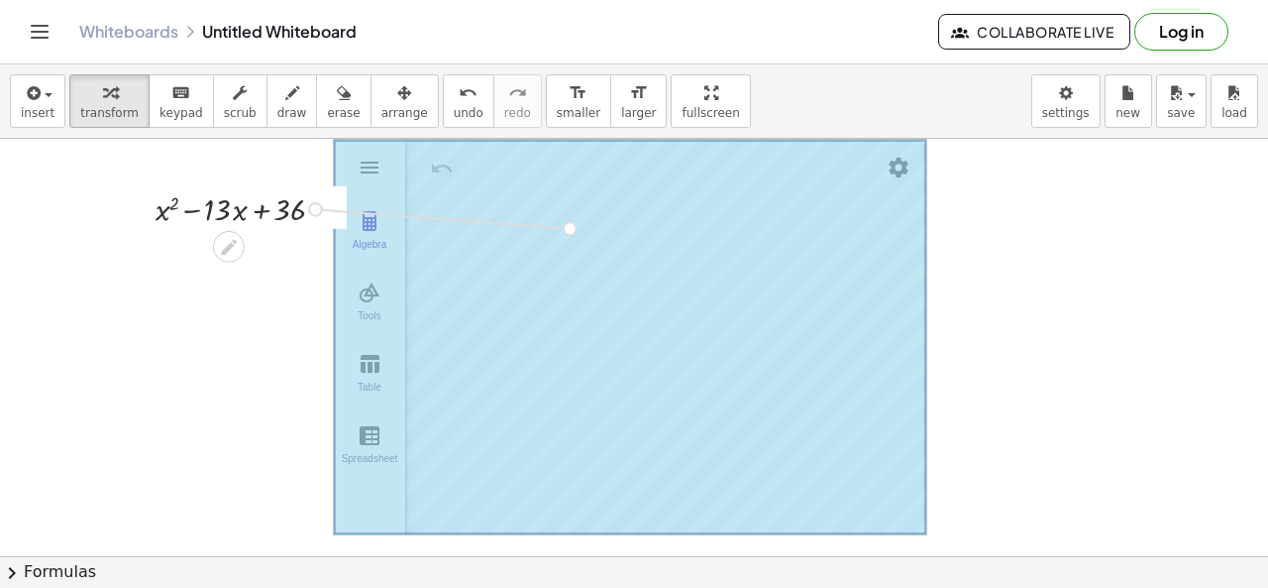
drag, startPoint x: 317, startPoint y: 204, endPoint x: 575, endPoint y: 227, distance: 258.6
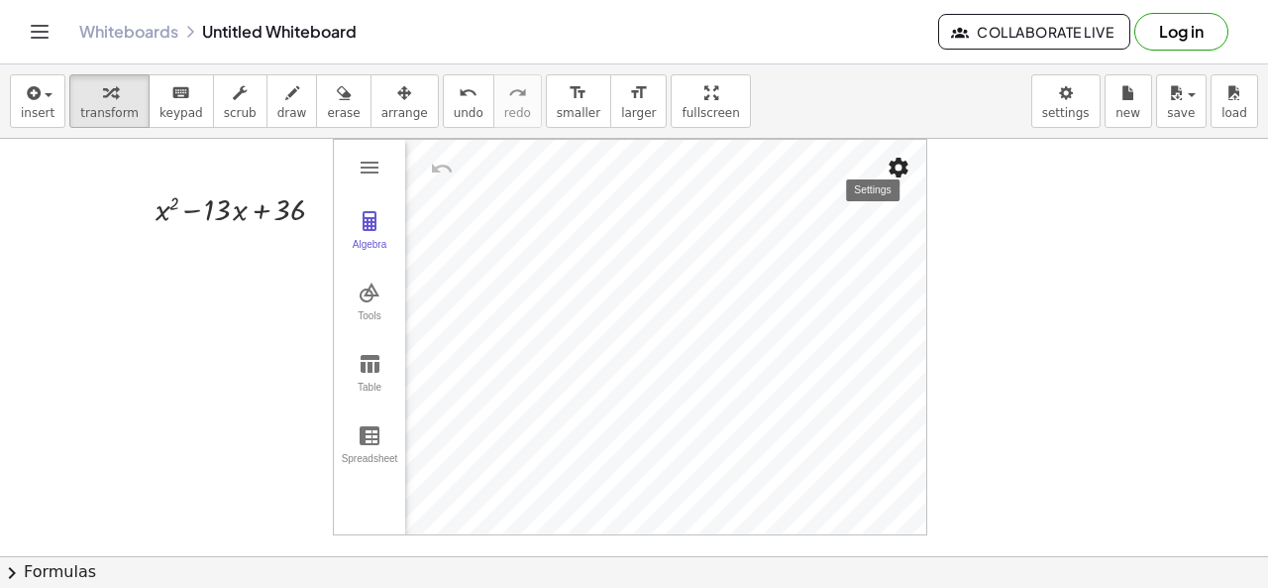
click at [900, 164] on img "Settings" at bounding box center [899, 168] width 24 height 24
click at [557, 114] on span "smaller" at bounding box center [579, 113] width 44 height 14
click at [846, 587] on div "insert select one: Math Expression Function Text Youtube Video Graphing Geometr…" at bounding box center [634, 325] width 1268 height 523
click at [301, 211] on div at bounding box center [300, 209] width 11 height 11
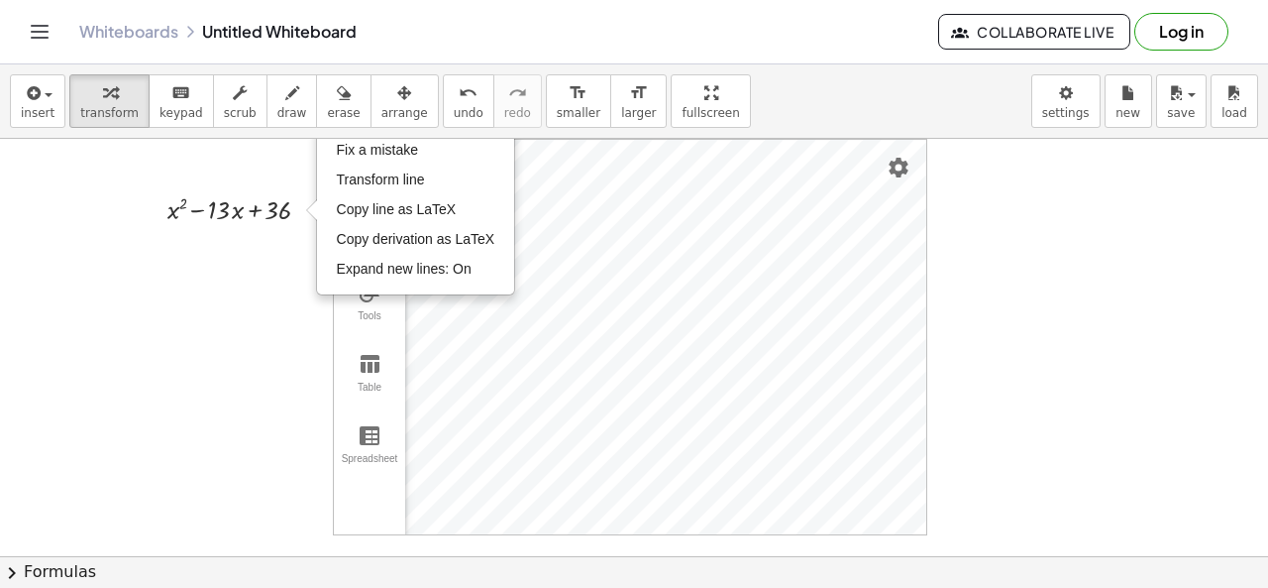
click at [1098, 415] on div at bounding box center [634, 489] width 1268 height 835
